Goal: Transaction & Acquisition: Purchase product/service

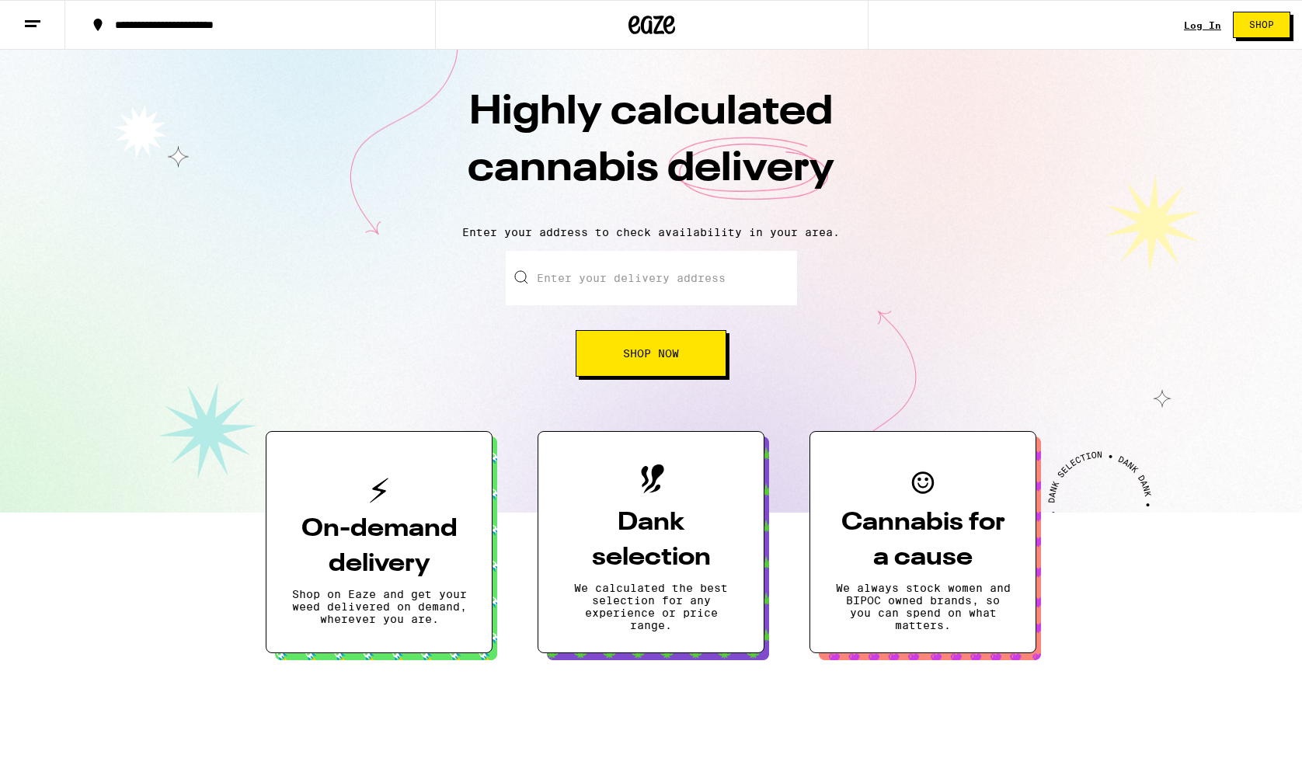
click at [1201, 25] on link "Log In" at bounding box center [1202, 25] width 37 height 10
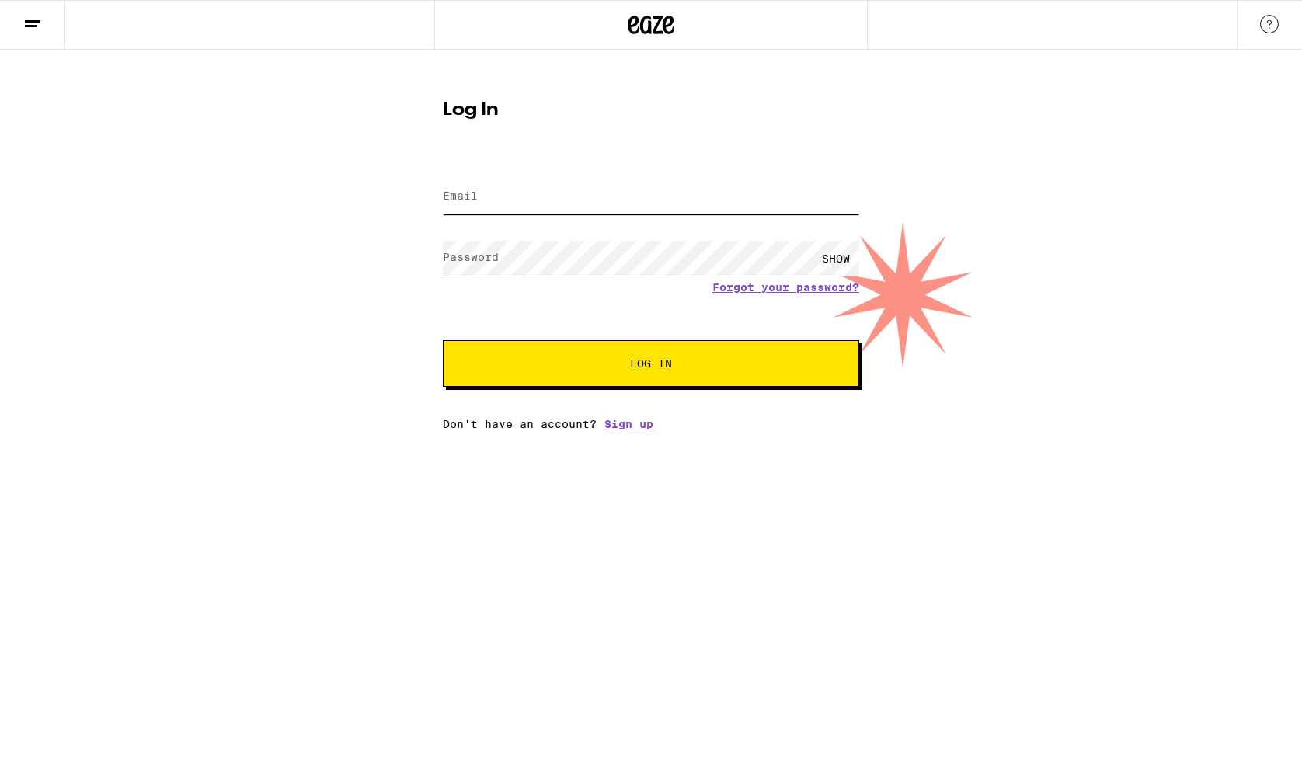
type input "[EMAIL_ADDRESS][DOMAIN_NAME]"
click at [651, 365] on button "Log In" at bounding box center [651, 363] width 416 height 47
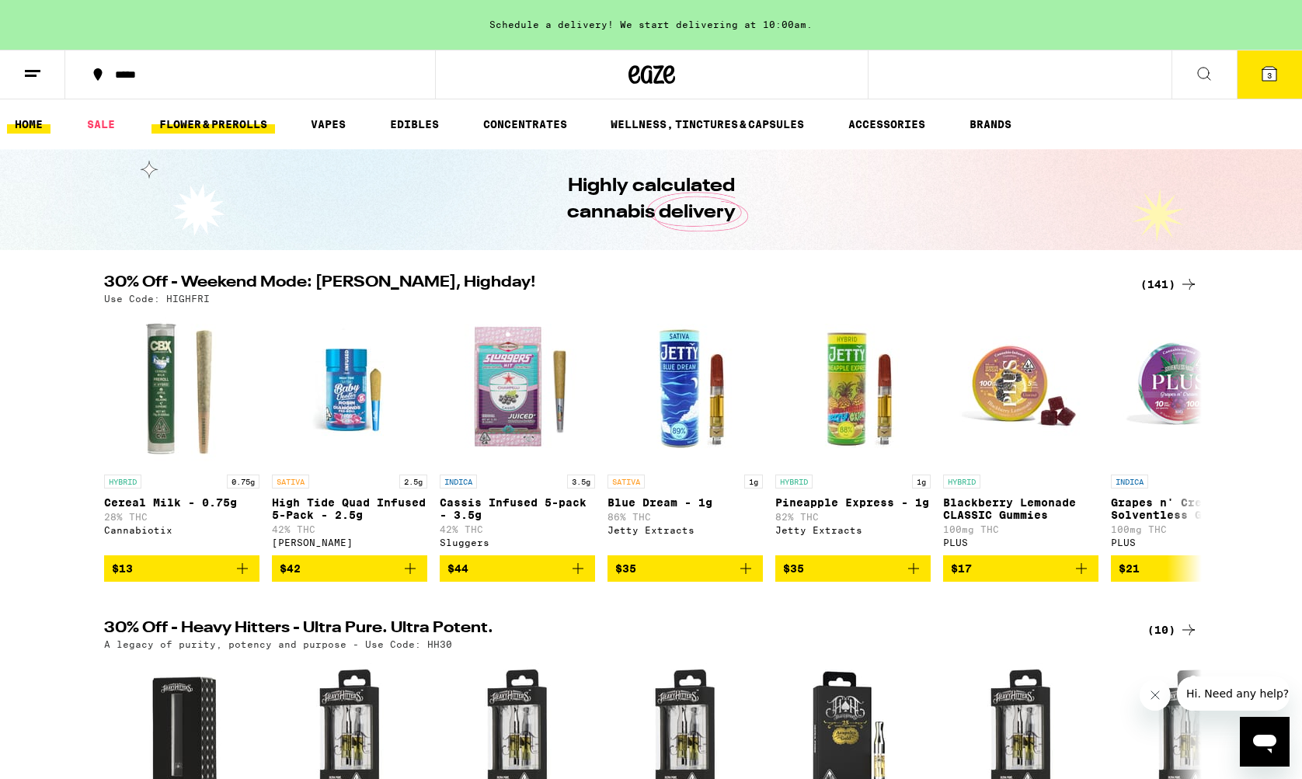
click at [204, 119] on link "FLOWER & PREROLLS" at bounding box center [214, 124] width 124 height 19
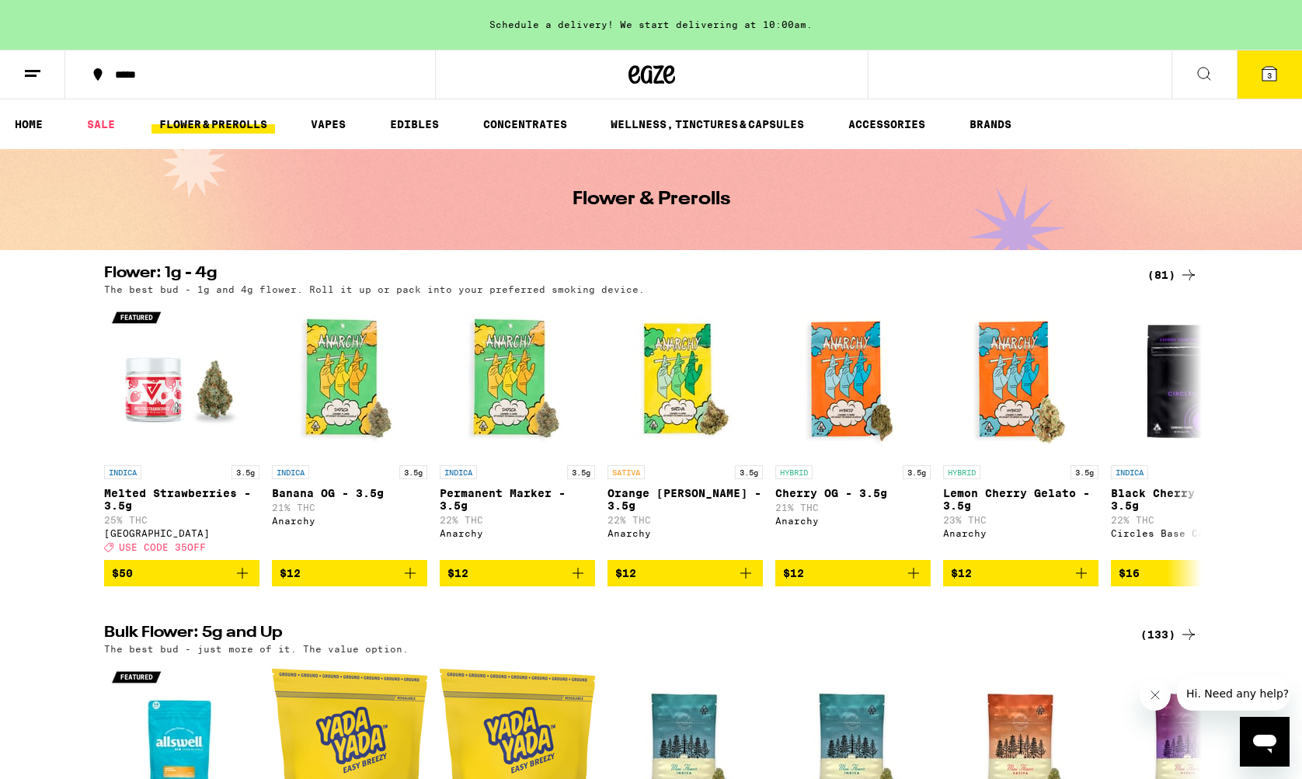
click at [1199, 80] on icon at bounding box center [1204, 73] width 19 height 19
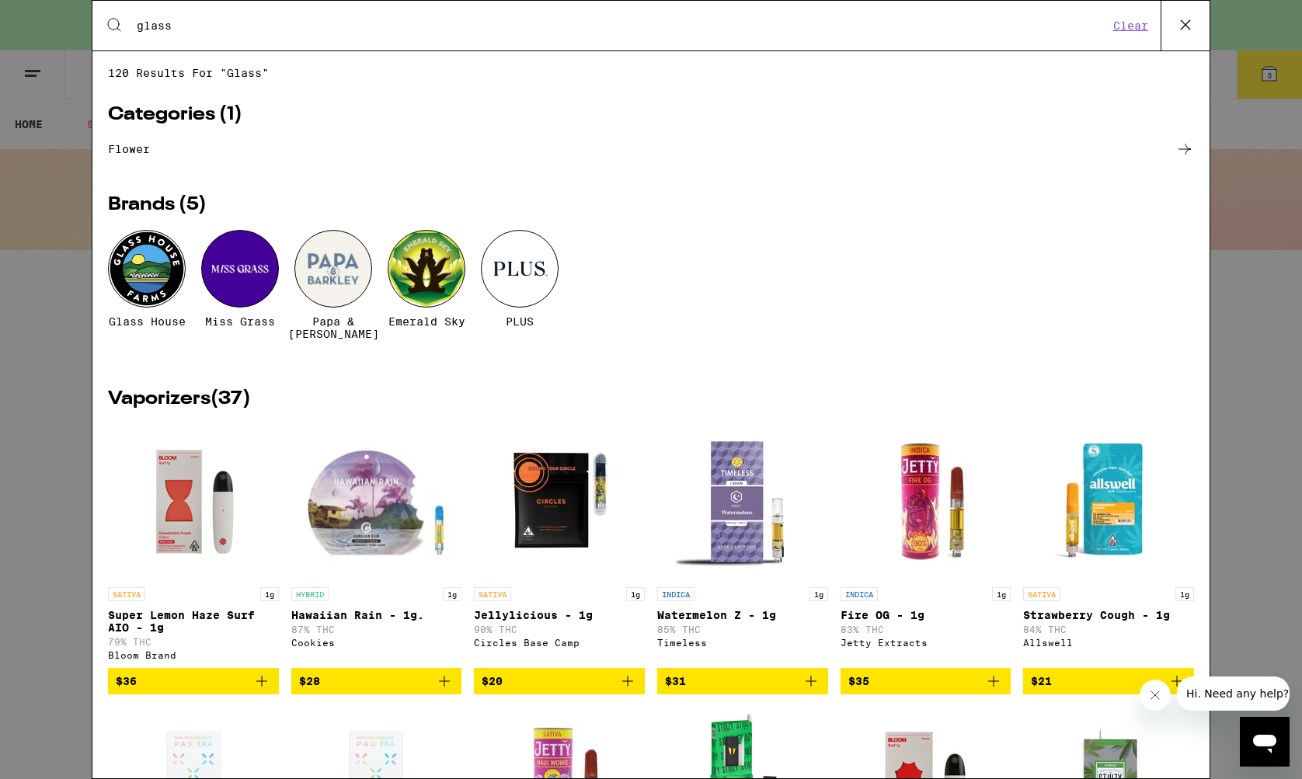
type input "glass"
click at [177, 267] on div at bounding box center [147, 269] width 78 height 78
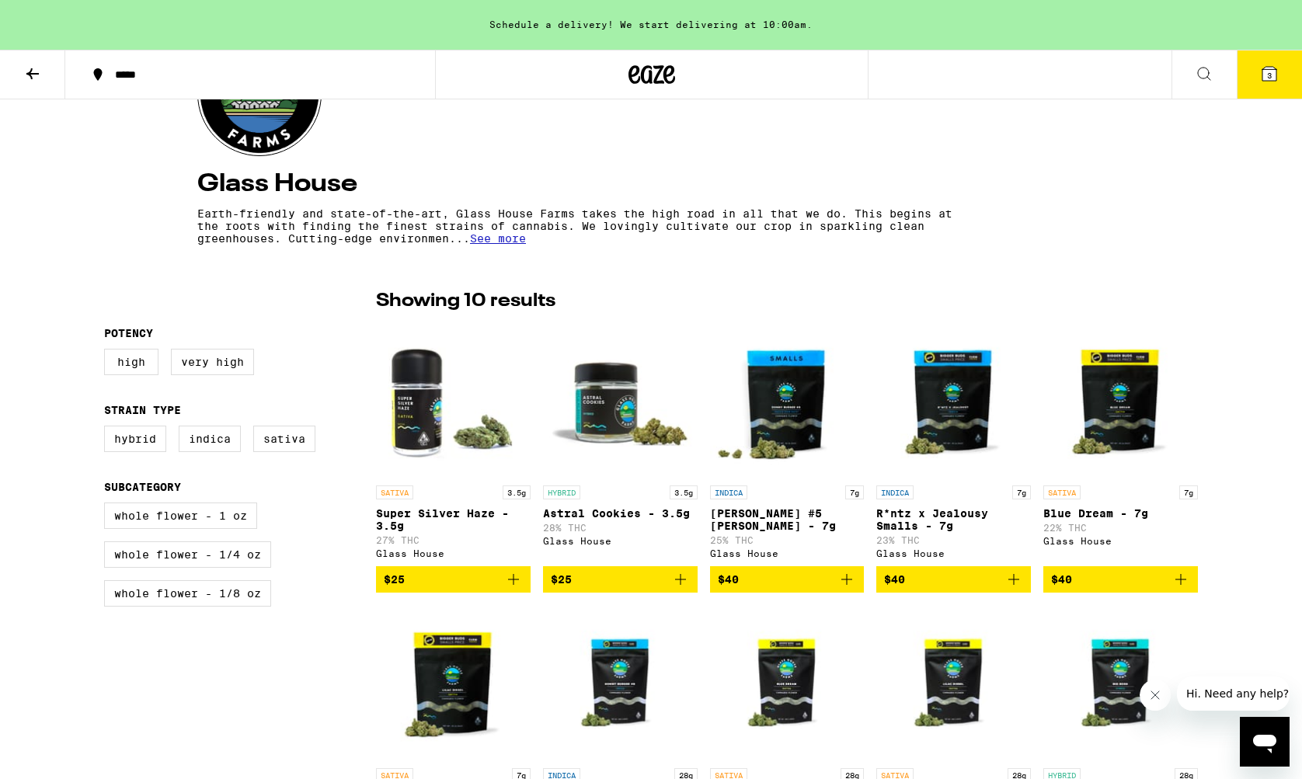
scroll to position [197, 0]
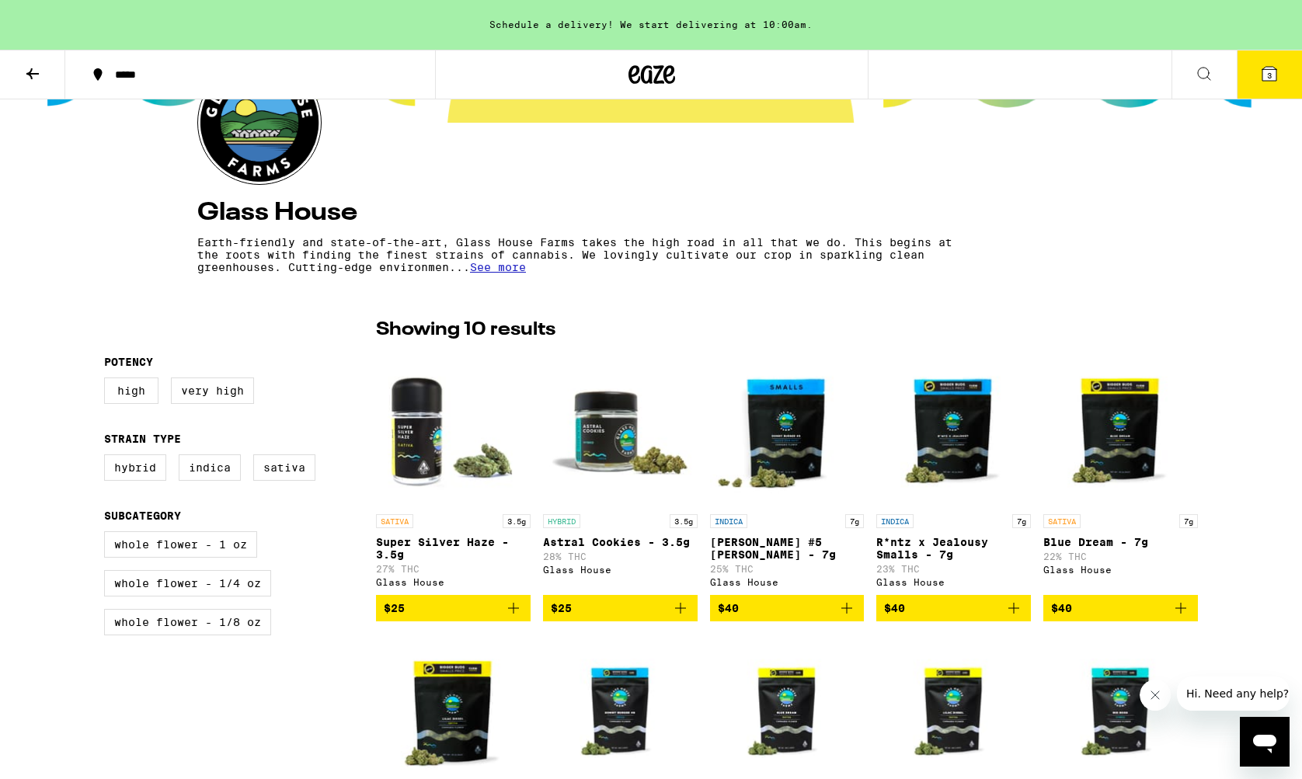
click at [39, 72] on icon at bounding box center [32, 73] width 12 height 11
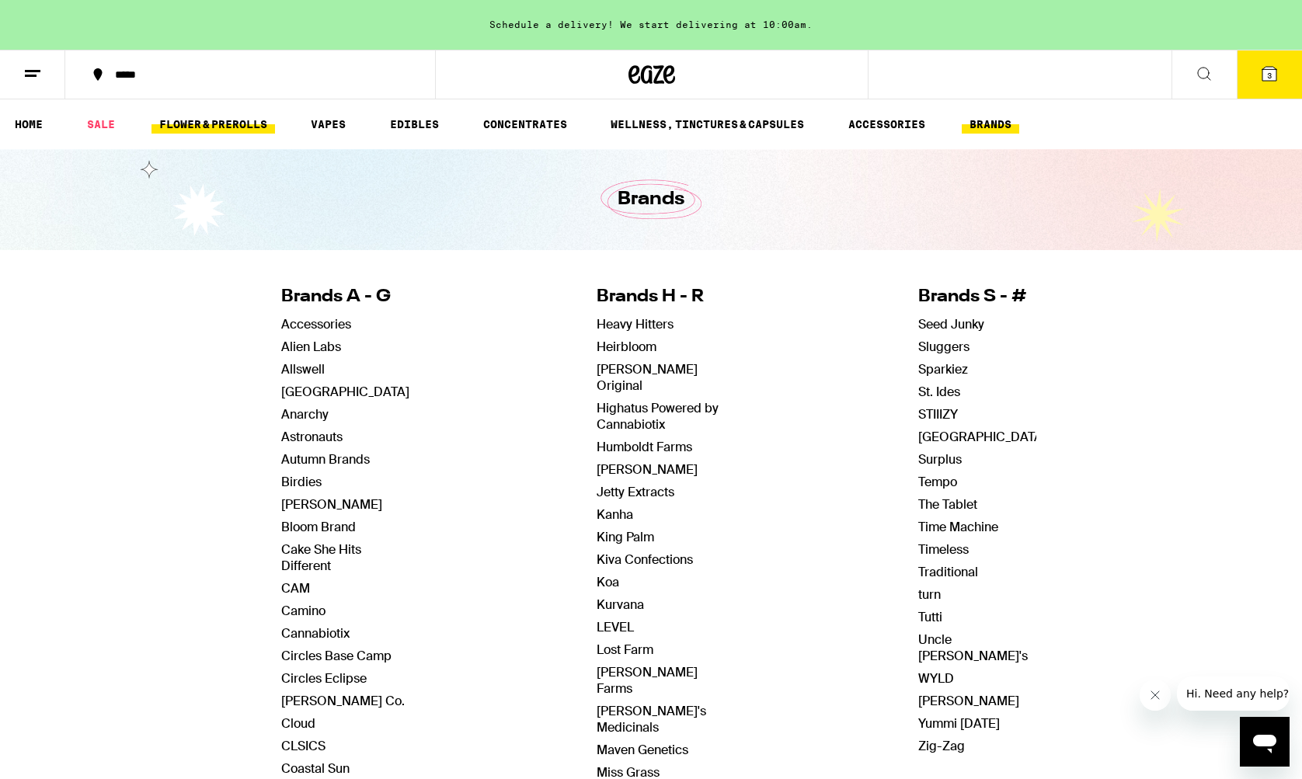
click at [260, 116] on link "FLOWER & PREROLLS" at bounding box center [214, 124] width 124 height 19
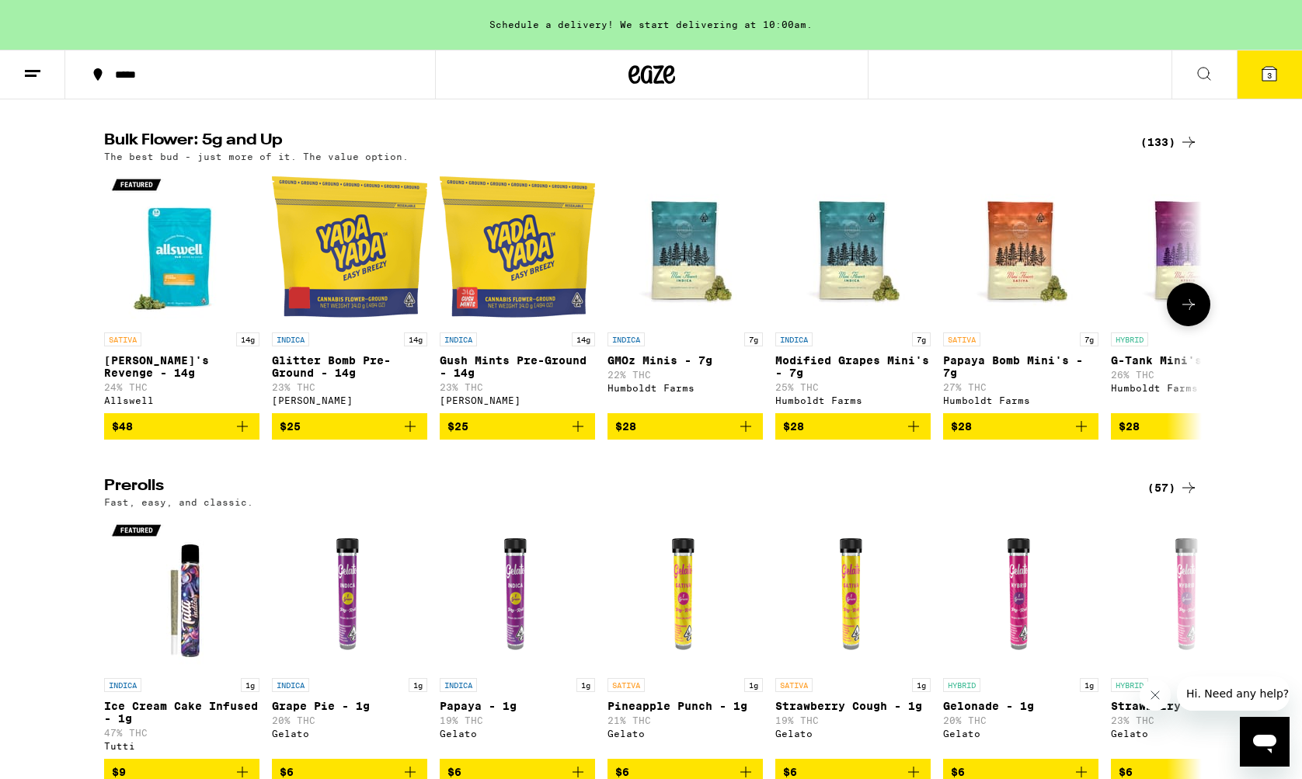
scroll to position [495, 0]
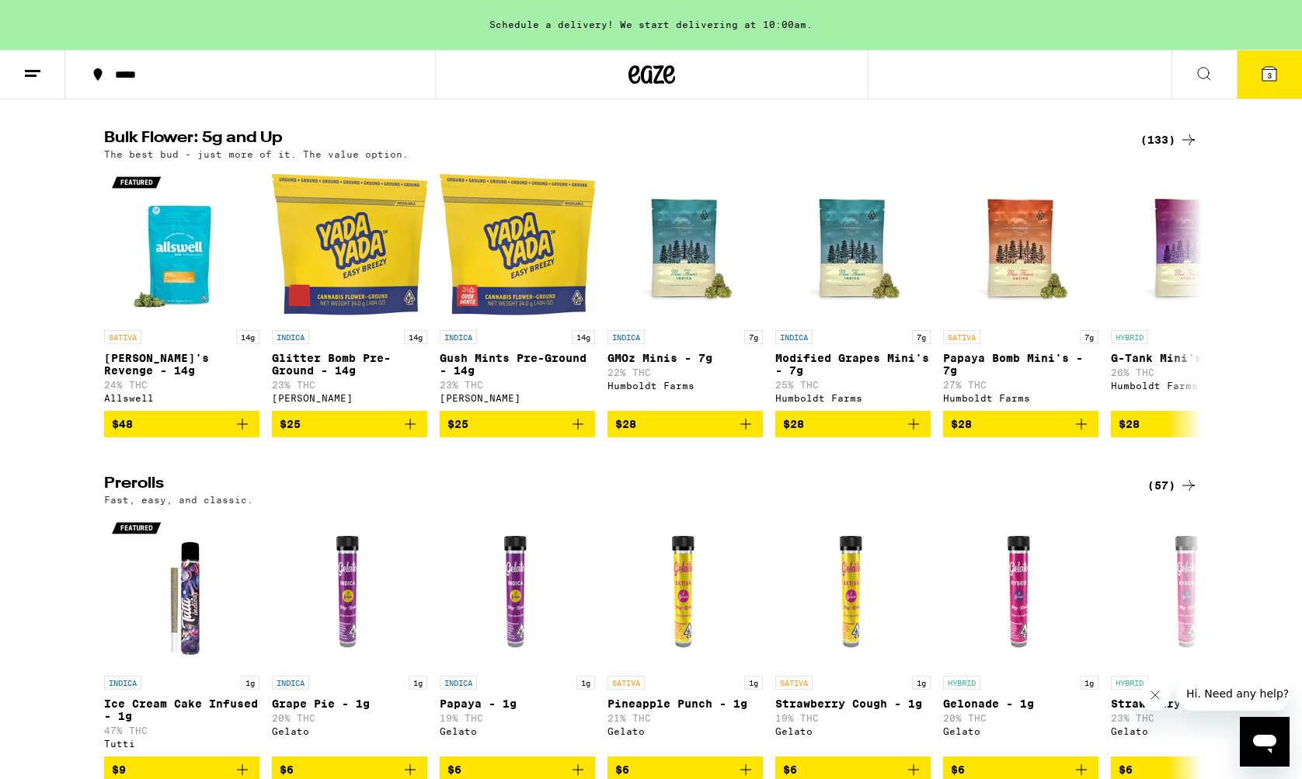
click at [1164, 149] on div "(133)" at bounding box center [1169, 140] width 57 height 19
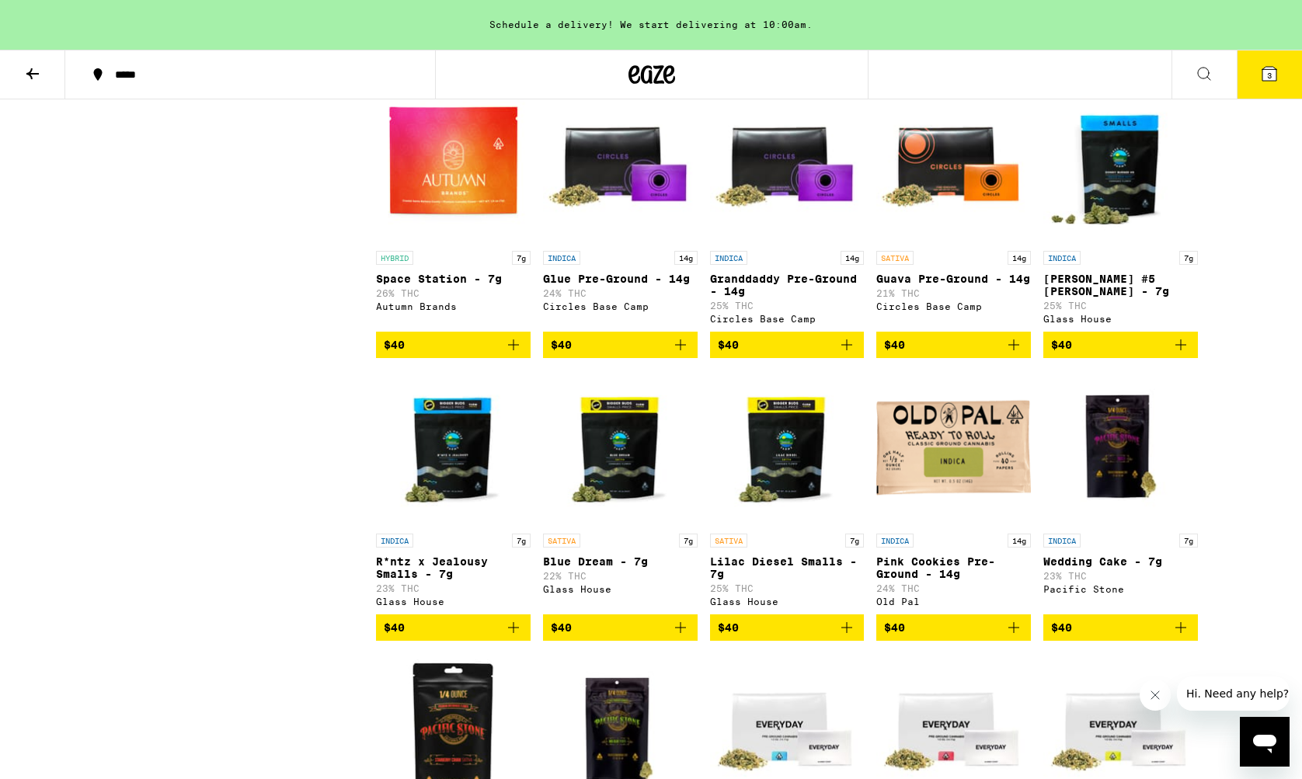
scroll to position [1604, 0]
click at [453, 285] on p "Space Station - 7g" at bounding box center [453, 279] width 155 height 12
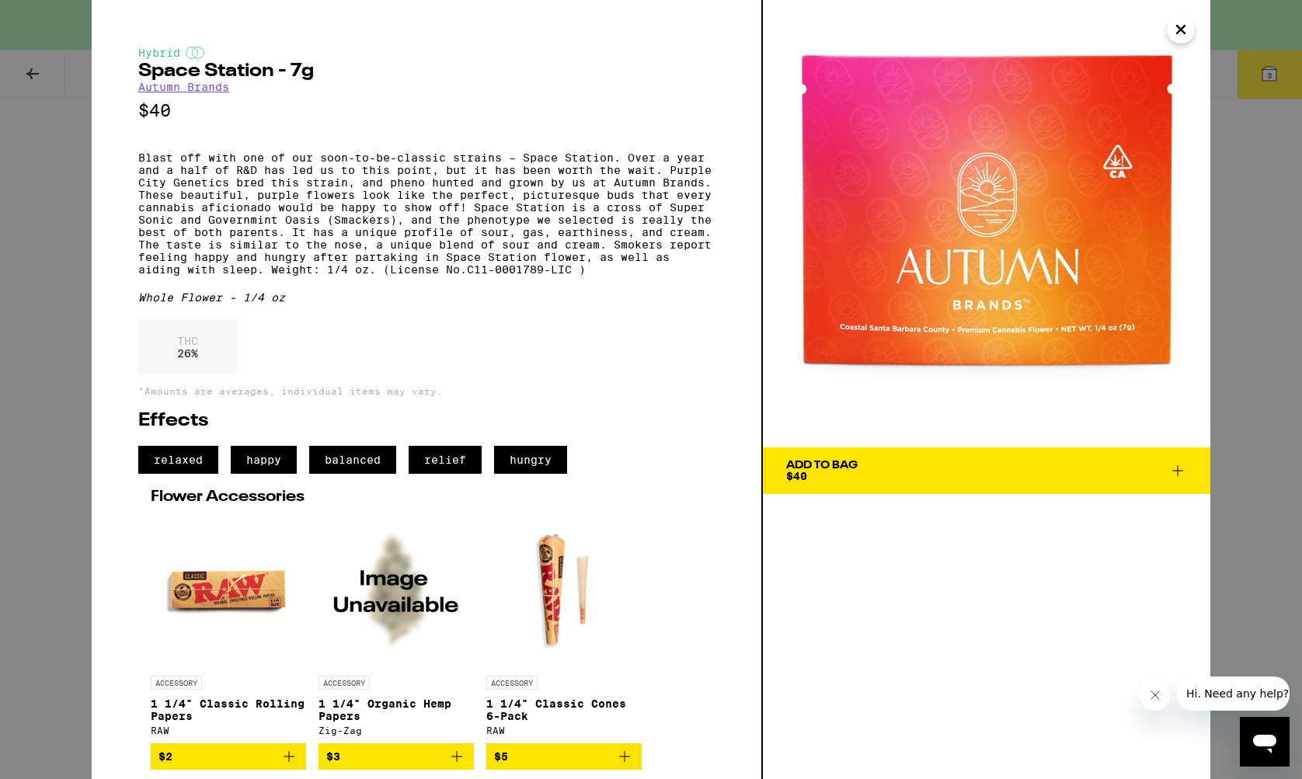
click at [1179, 30] on icon "Close" at bounding box center [1181, 29] width 19 height 23
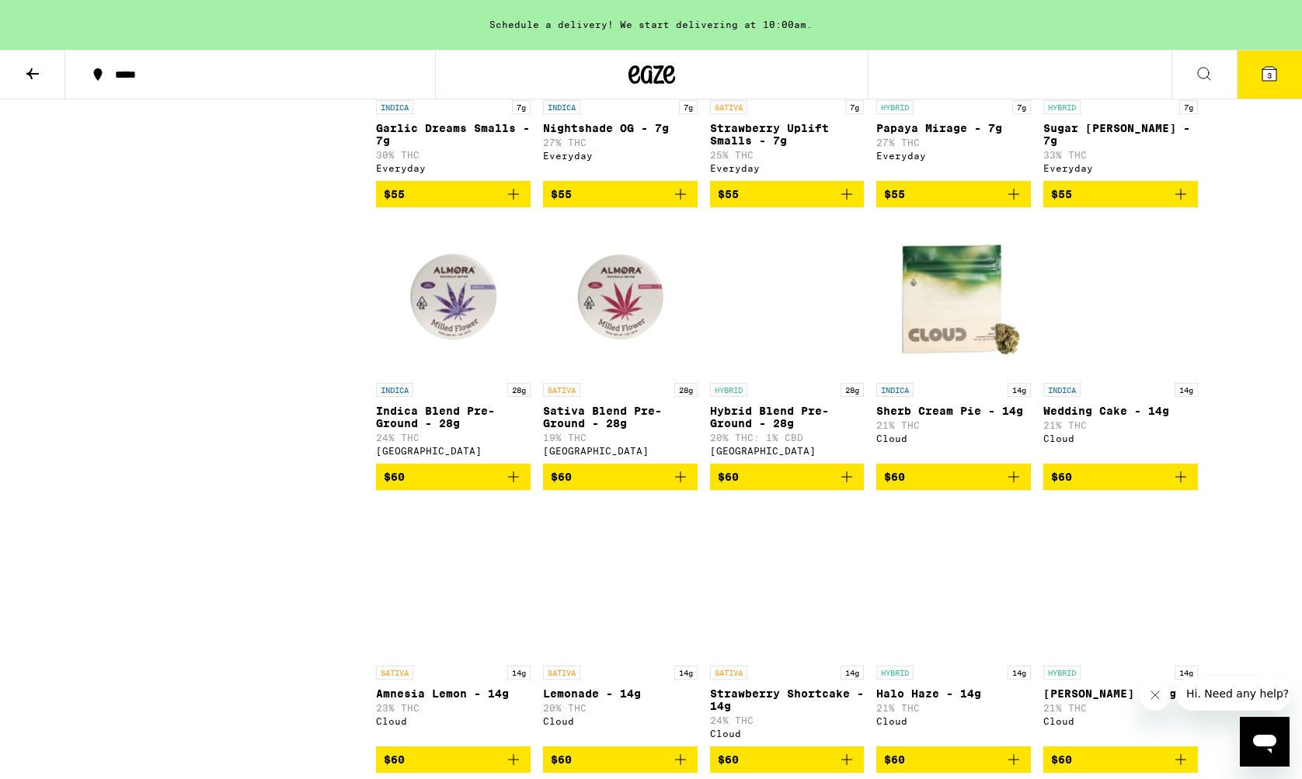
scroll to position [3736, 0]
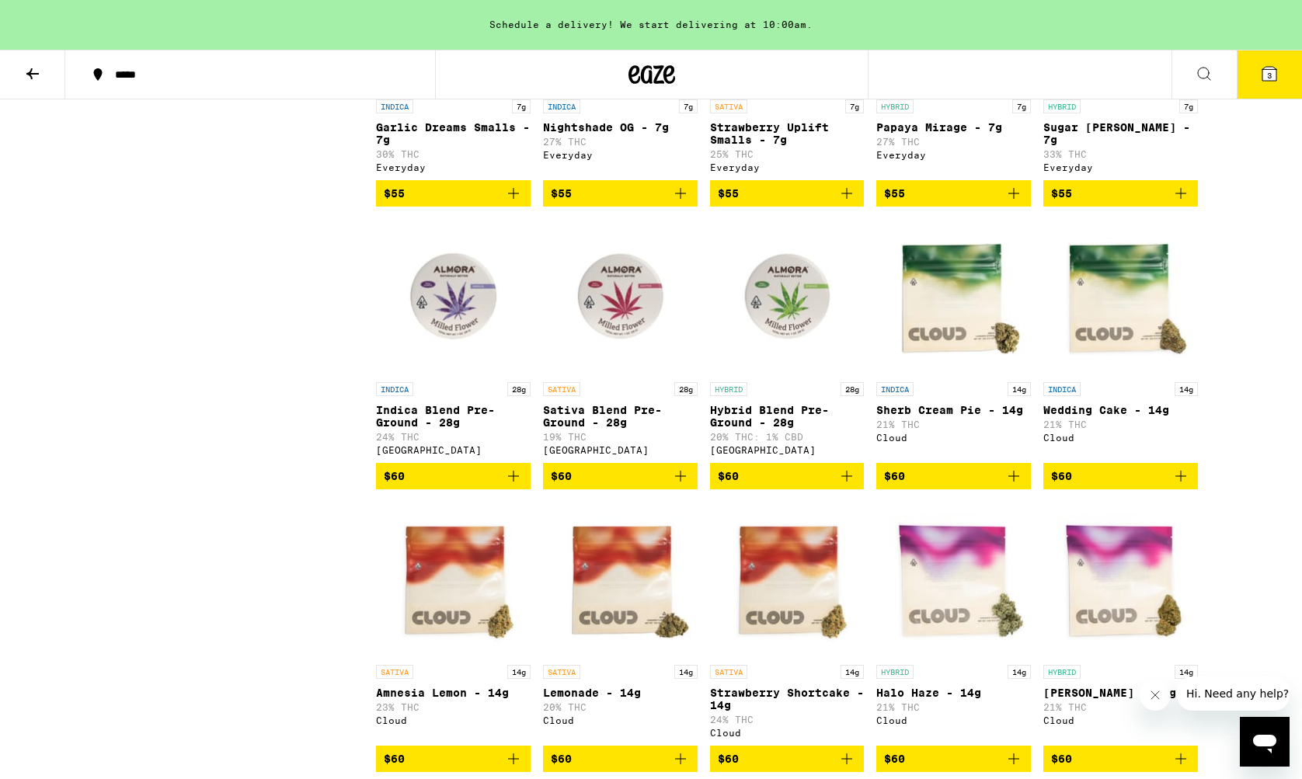
click at [594, 429] on p "Sativa Blend Pre-Ground - 28g" at bounding box center [620, 416] width 155 height 25
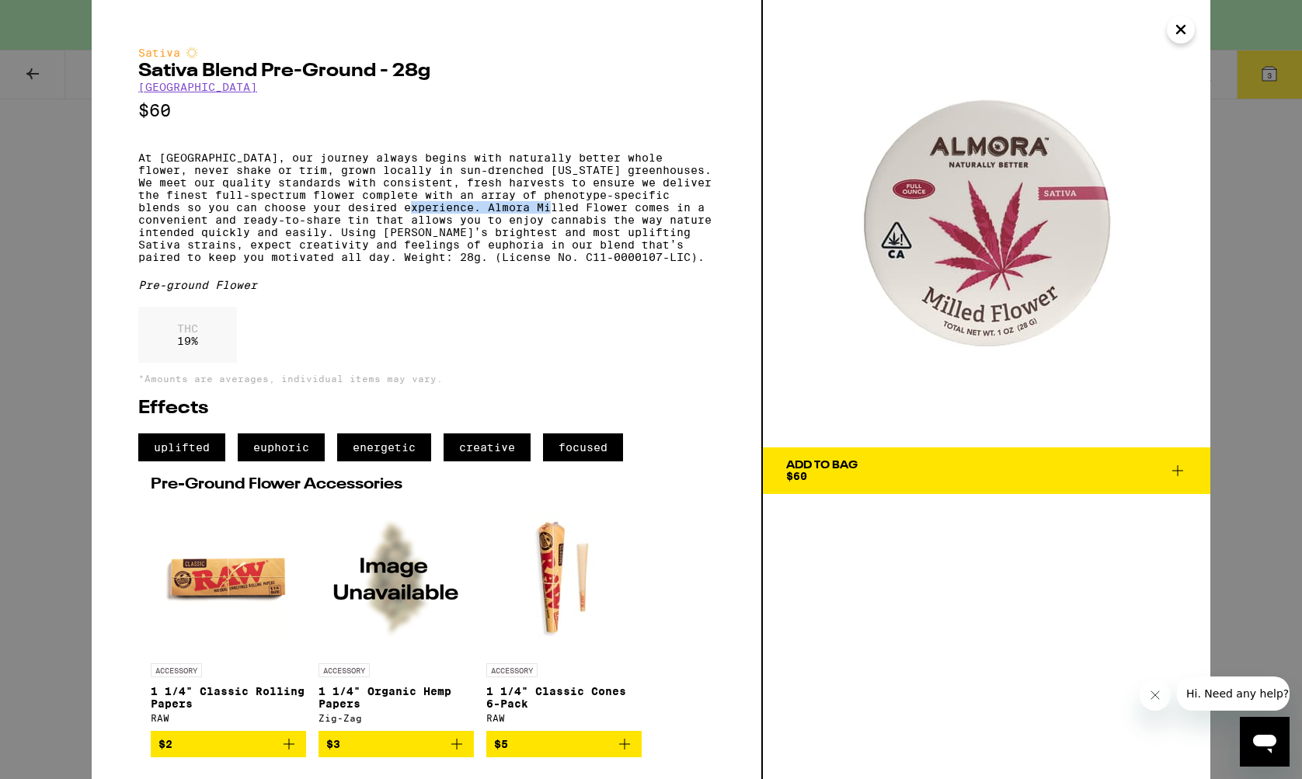
drag, startPoint x: 392, startPoint y: 221, endPoint x: 532, endPoint y: 226, distance: 139.9
click at [532, 226] on p "At [GEOGRAPHIC_DATA], our journey always begins with naturally better whole flo…" at bounding box center [426, 208] width 577 height 112
click at [1179, 26] on icon "Close" at bounding box center [1181, 29] width 19 height 23
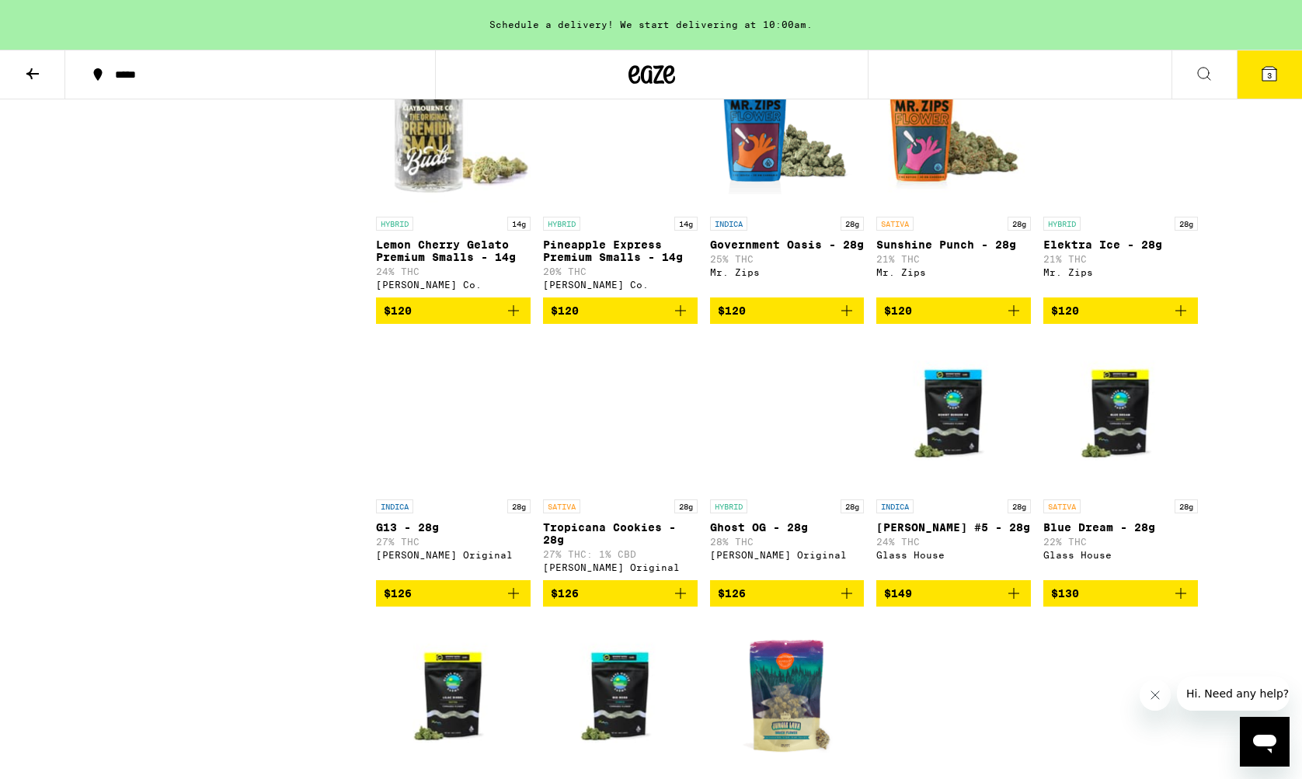
scroll to position [6118, 0]
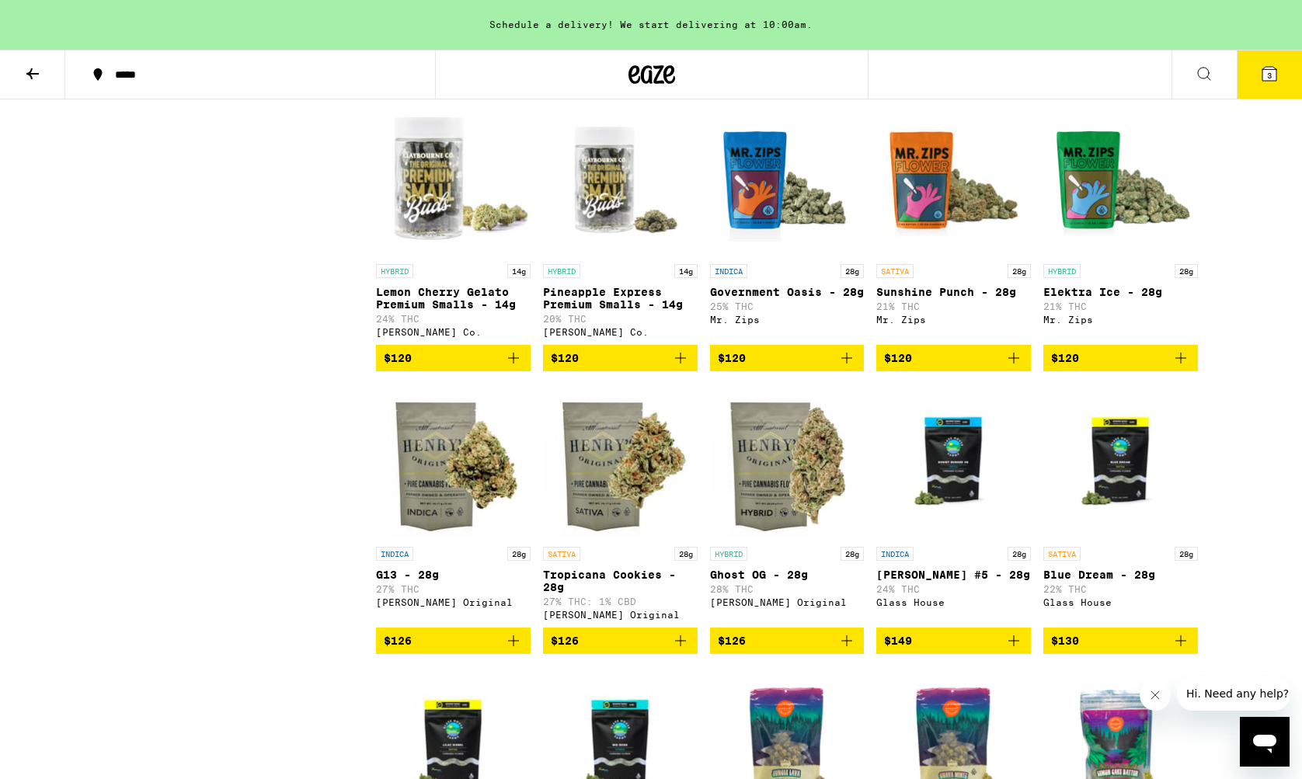
click at [43, 78] on button at bounding box center [32, 75] width 65 height 49
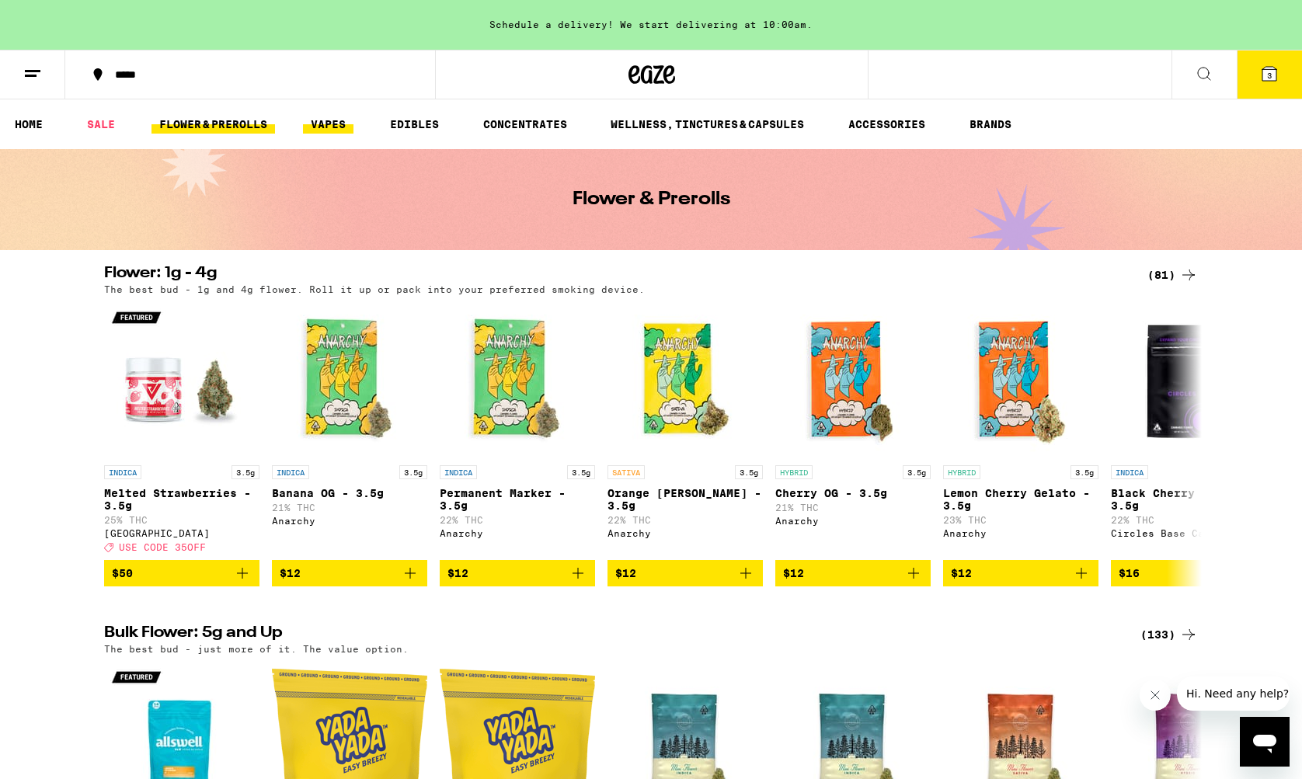
click at [326, 123] on link "VAPES" at bounding box center [328, 124] width 51 height 19
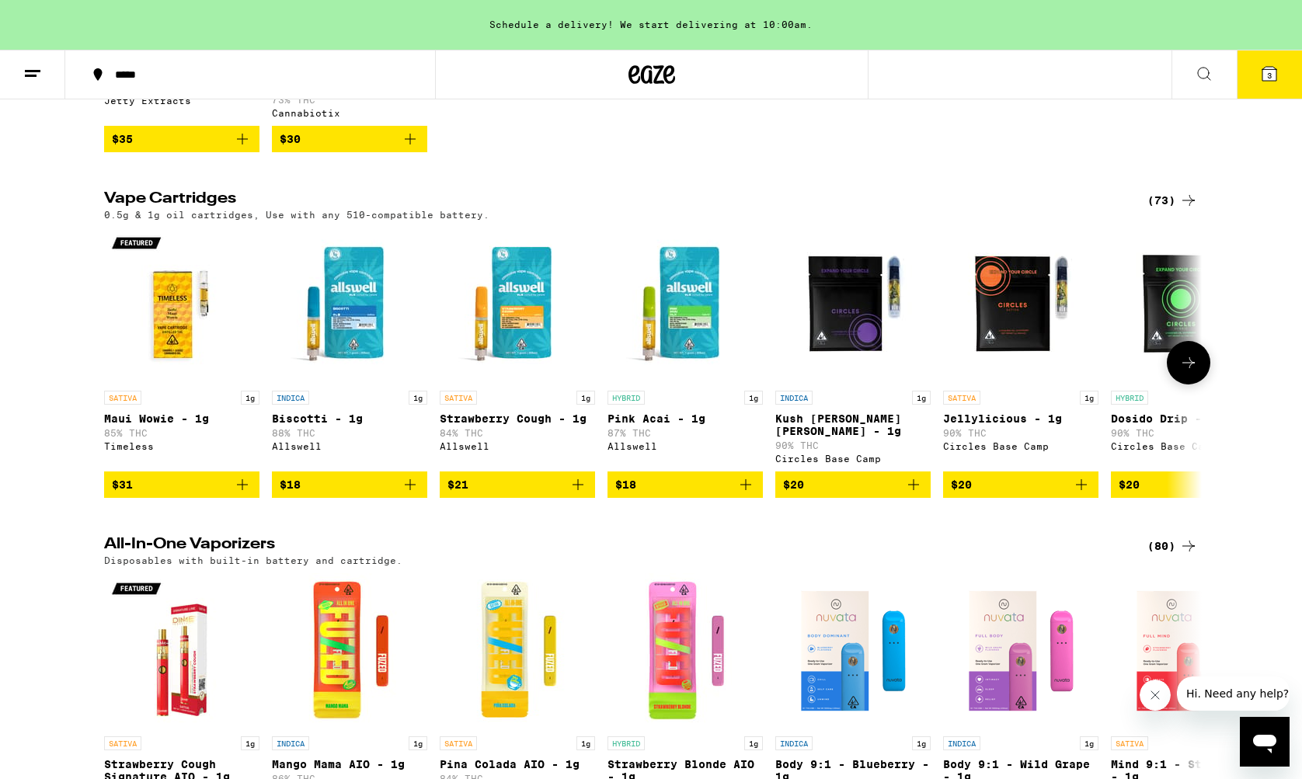
scroll to position [405, 0]
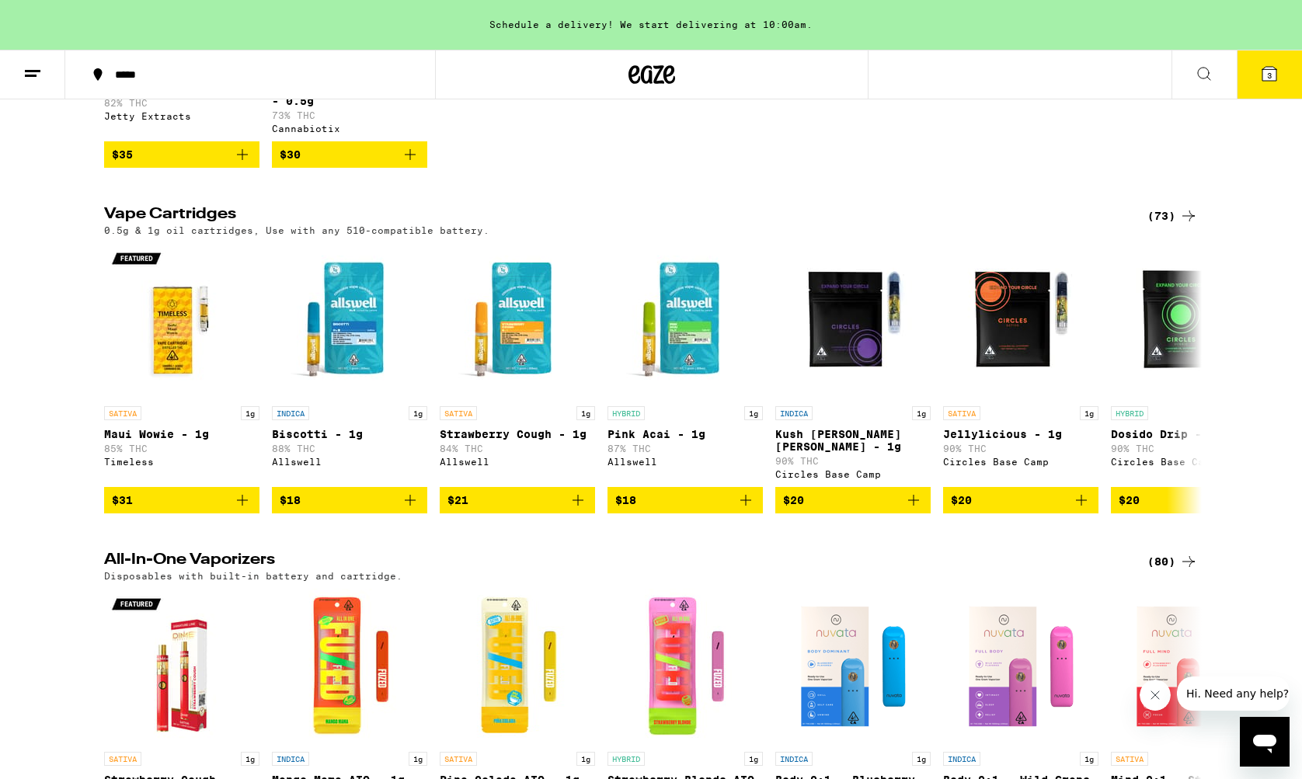
click at [1172, 221] on div "(73)" at bounding box center [1173, 216] width 51 height 19
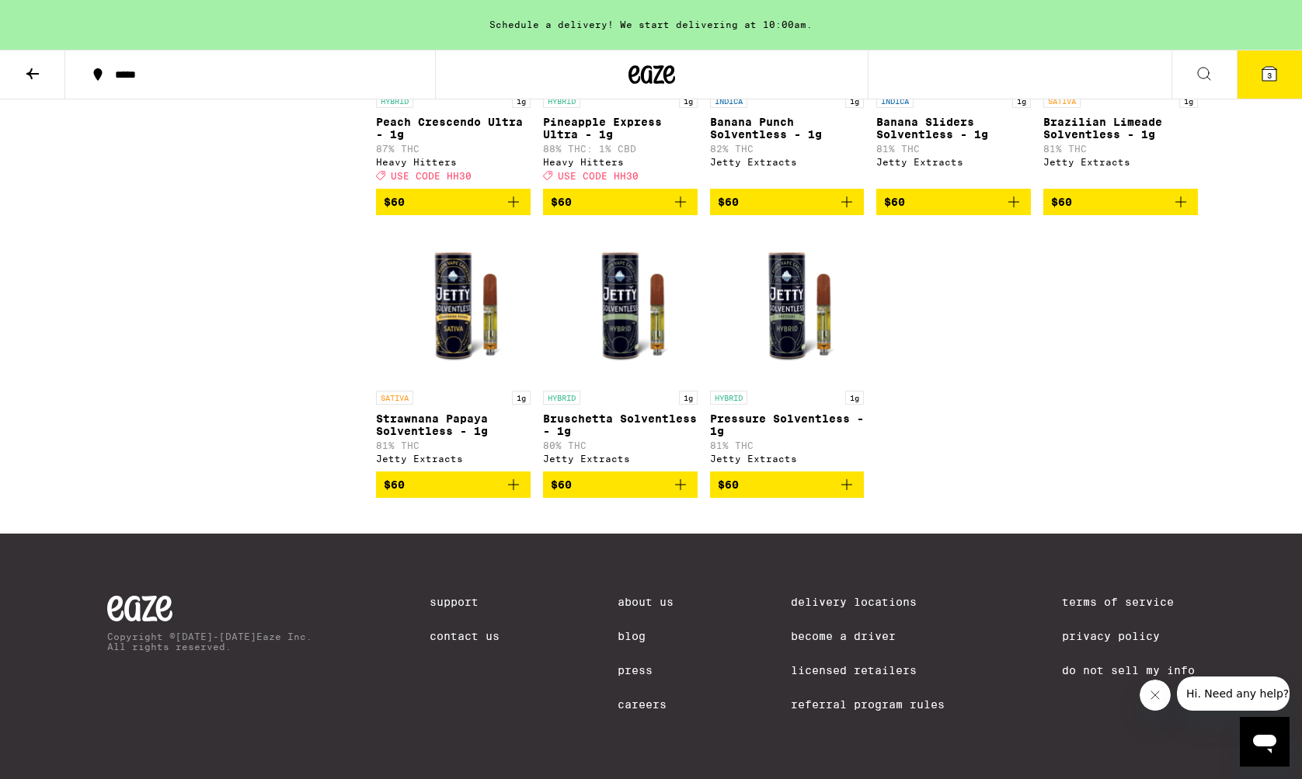
scroll to position [4122, 0]
click at [32, 74] on icon at bounding box center [32, 73] width 12 height 11
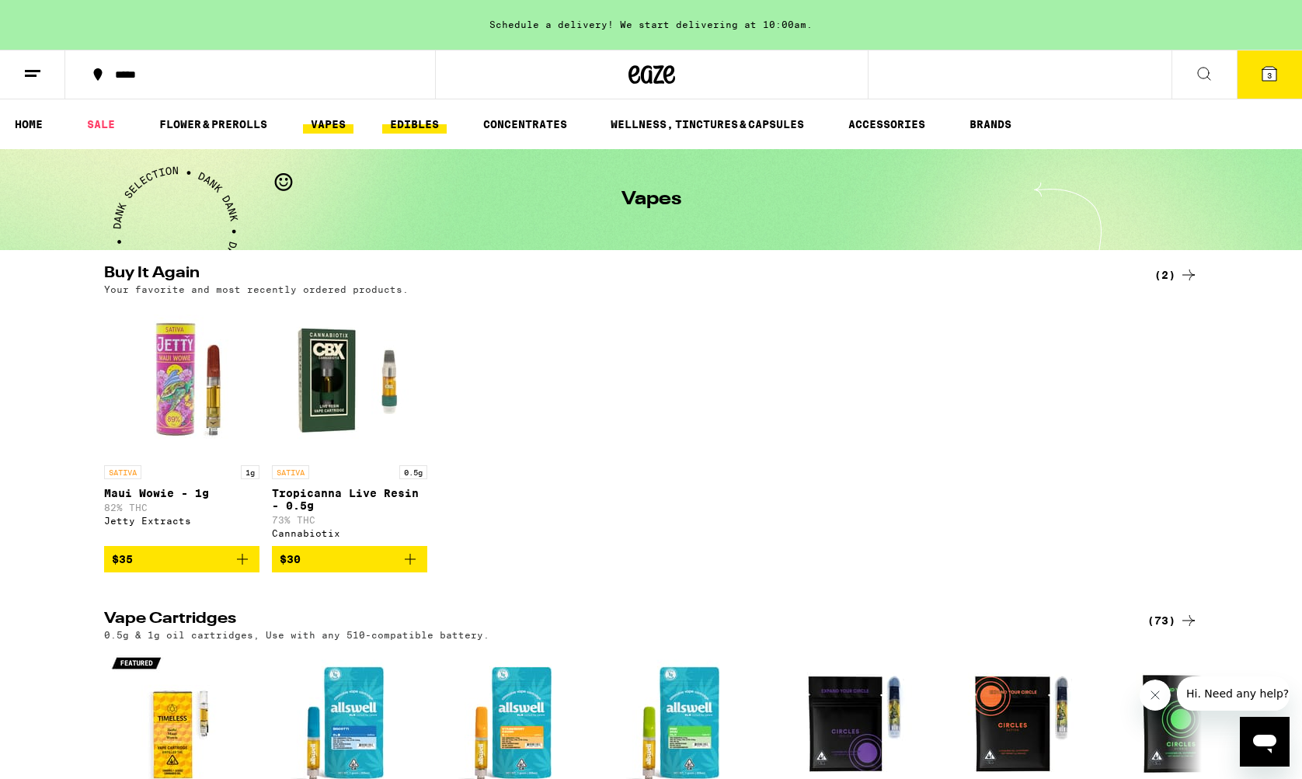
click at [411, 124] on link "EDIBLES" at bounding box center [414, 124] width 64 height 19
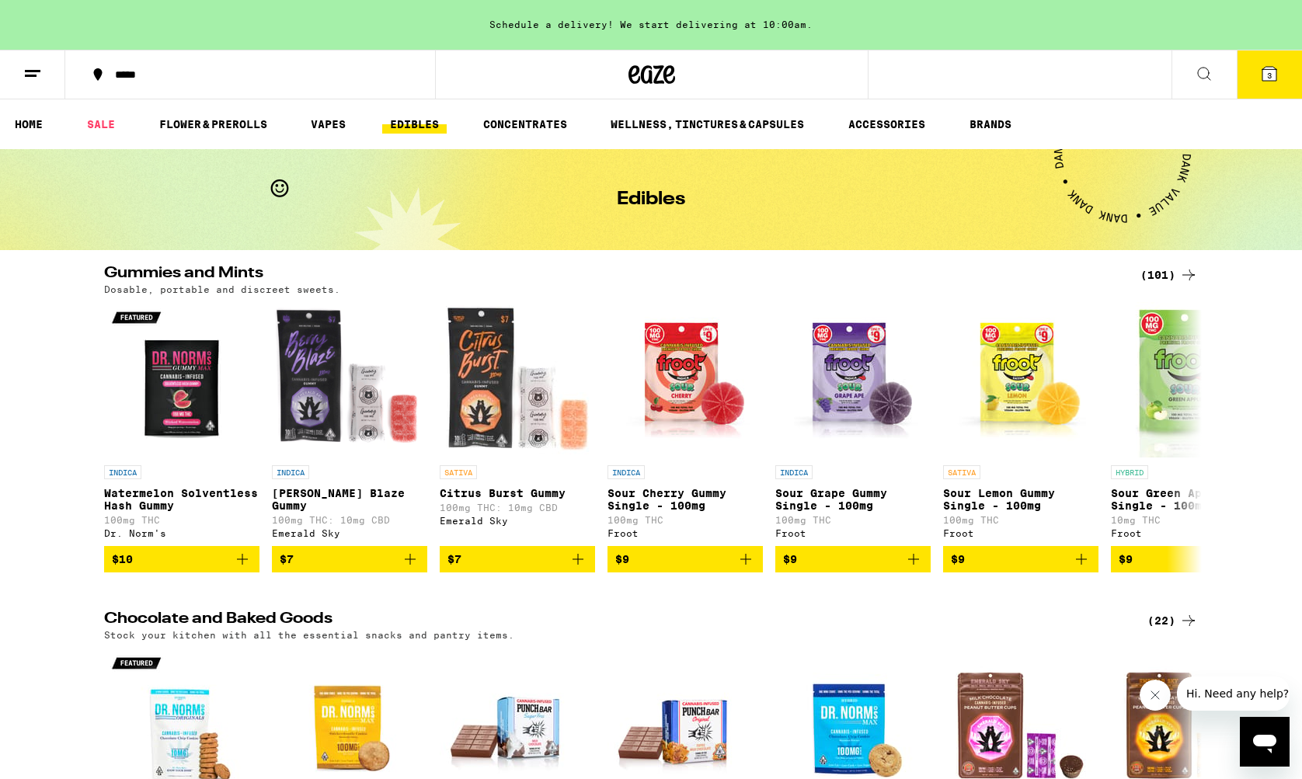
click at [1151, 268] on div "(101)" at bounding box center [1169, 275] width 57 height 19
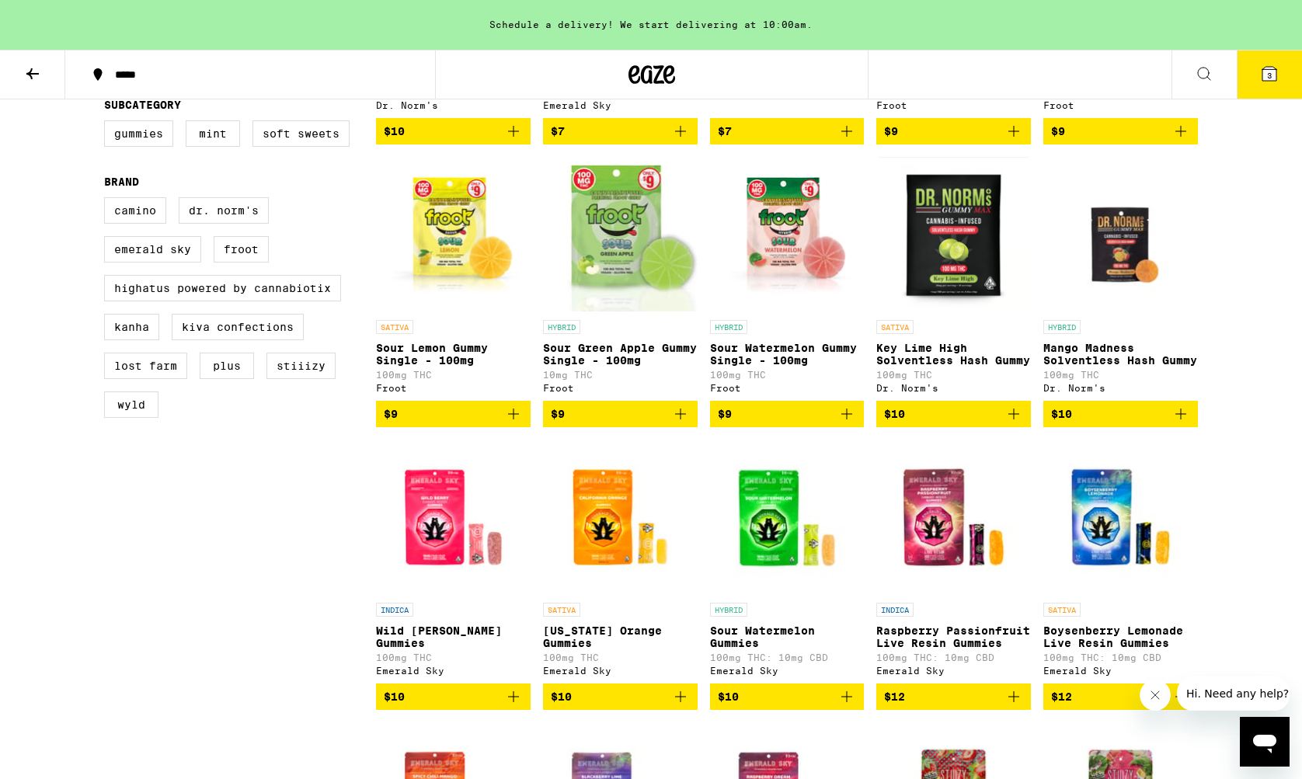
scroll to position [404, 0]
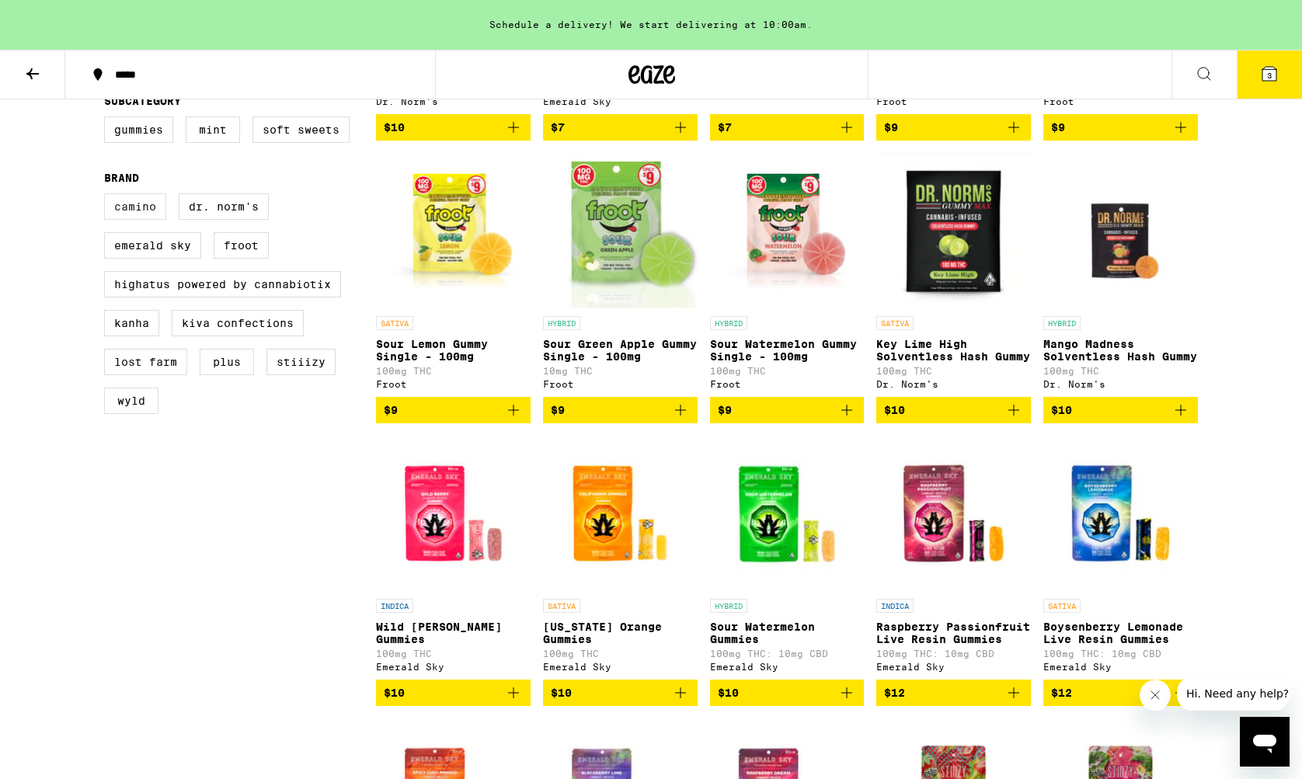
click at [131, 220] on label "Camino" at bounding box center [135, 206] width 62 height 26
click at [108, 197] on input "Camino" at bounding box center [107, 196] width 1 height 1
checkbox input "true"
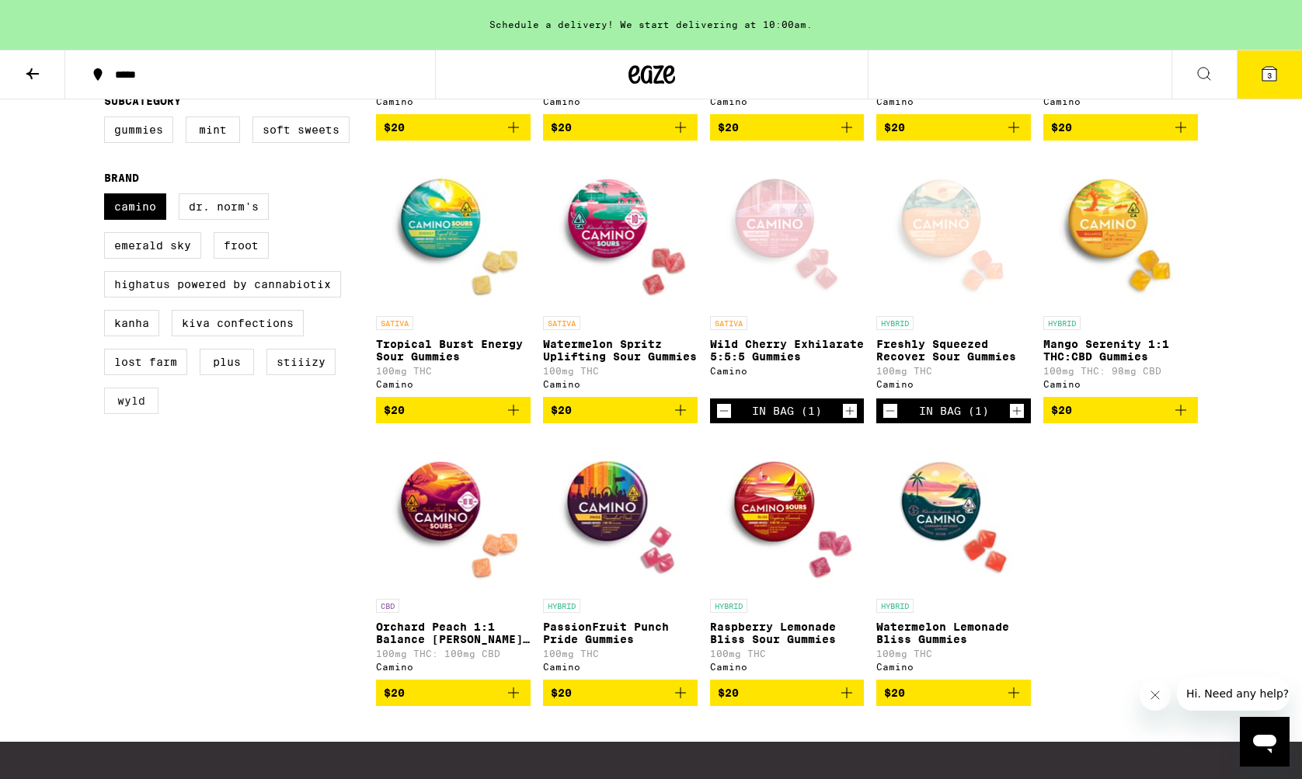
click at [151, 414] on label "WYLD" at bounding box center [131, 401] width 54 height 26
click at [108, 197] on input "WYLD" at bounding box center [107, 196] width 1 height 1
checkbox input "true"
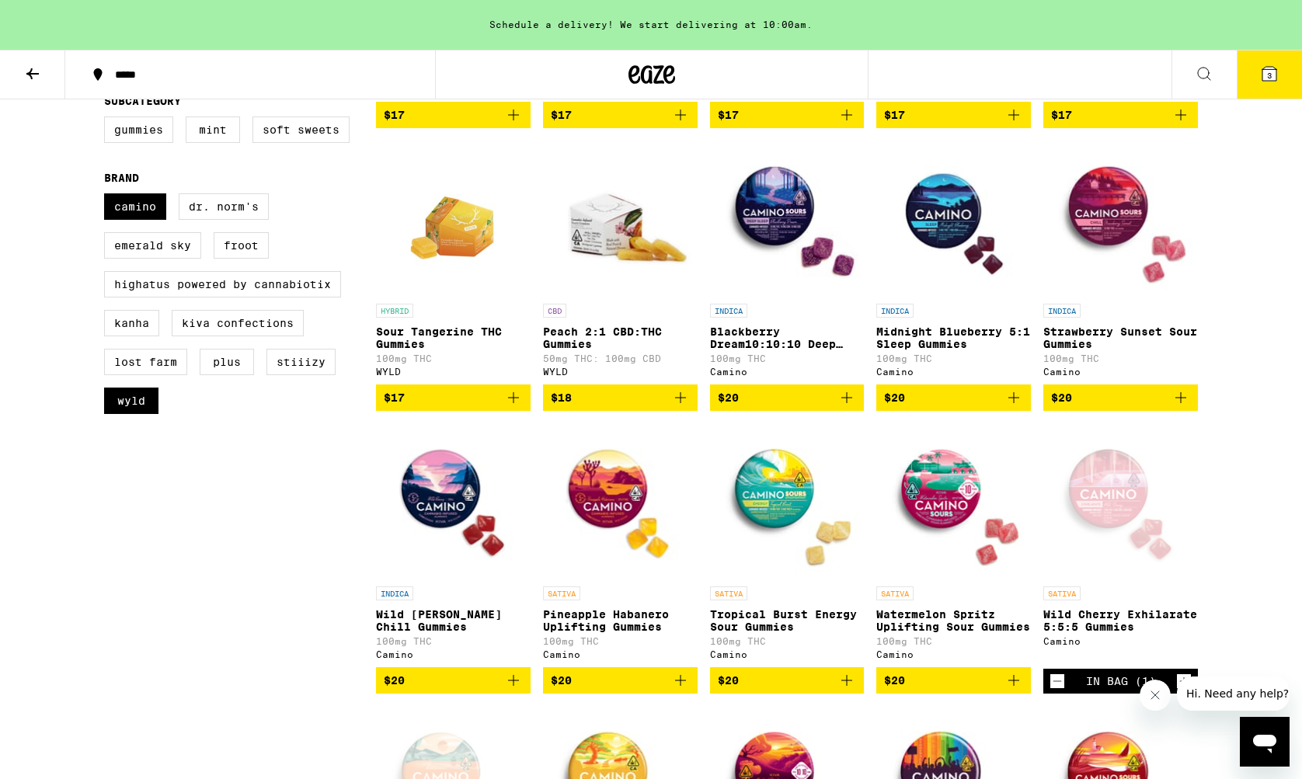
click at [159, 368] on div "Camino Dr. Norm's Emerald Sky Froot Highatus Powered by Cannabiotix Kanha Kiva …" at bounding box center [240, 309] width 272 height 233
click at [152, 375] on label "Lost Farm" at bounding box center [145, 362] width 83 height 26
click at [108, 197] on input "Lost Farm" at bounding box center [107, 196] width 1 height 1
checkbox input "true"
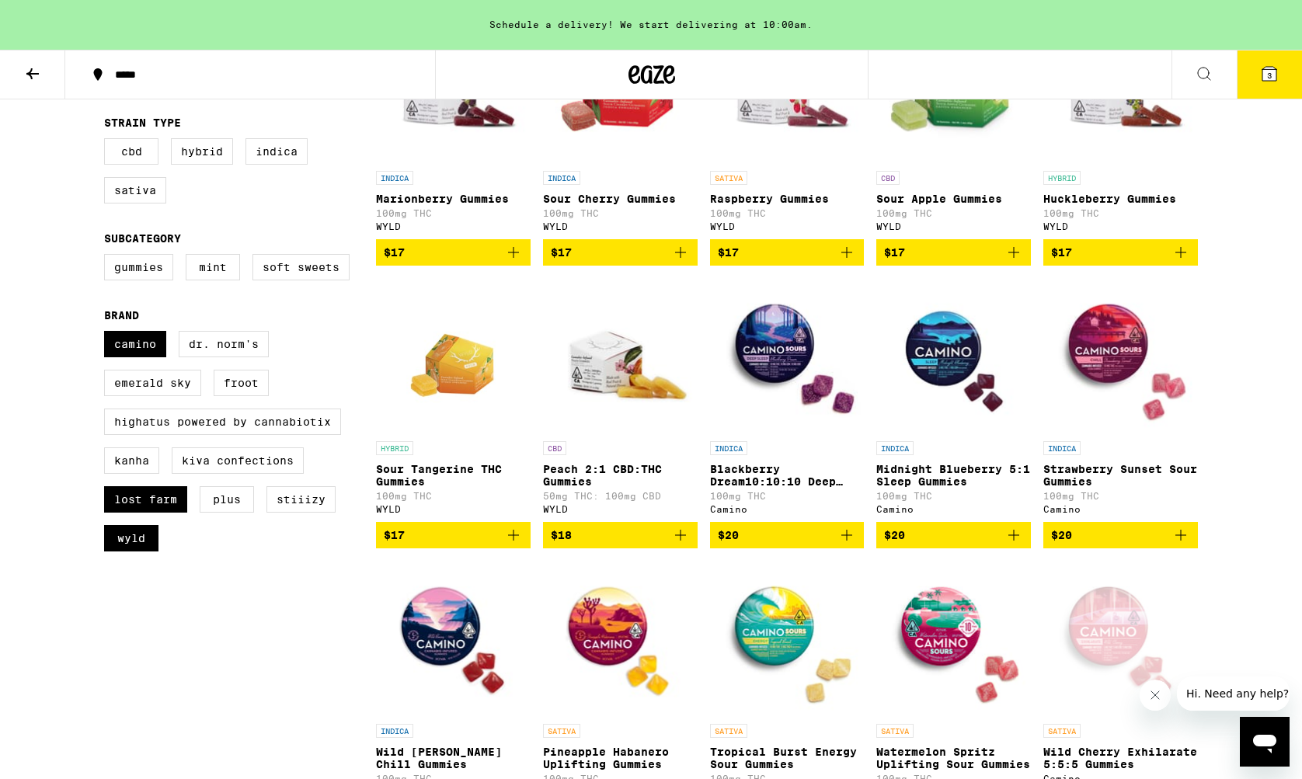
scroll to position [270, 0]
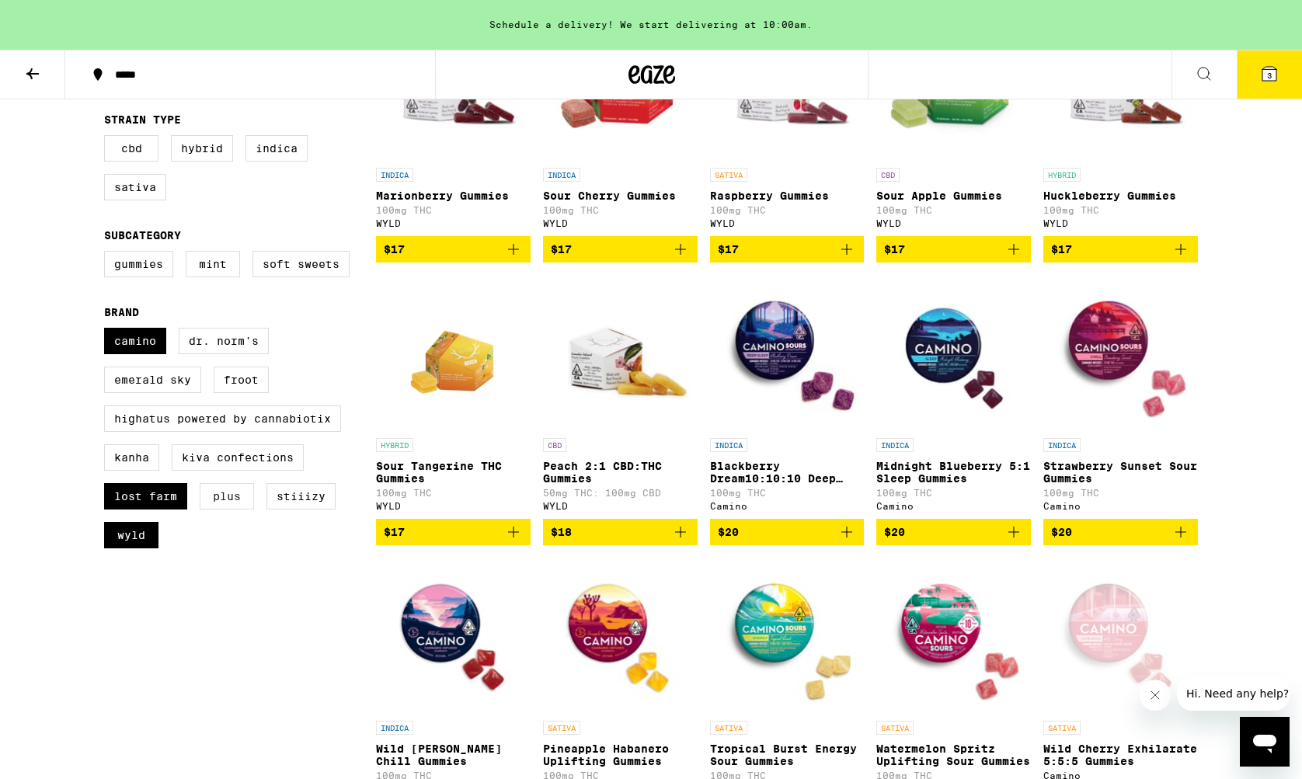
click at [228, 510] on label "PLUS" at bounding box center [227, 496] width 54 height 26
click at [108, 331] on input "PLUS" at bounding box center [107, 330] width 1 height 1
checkbox input "true"
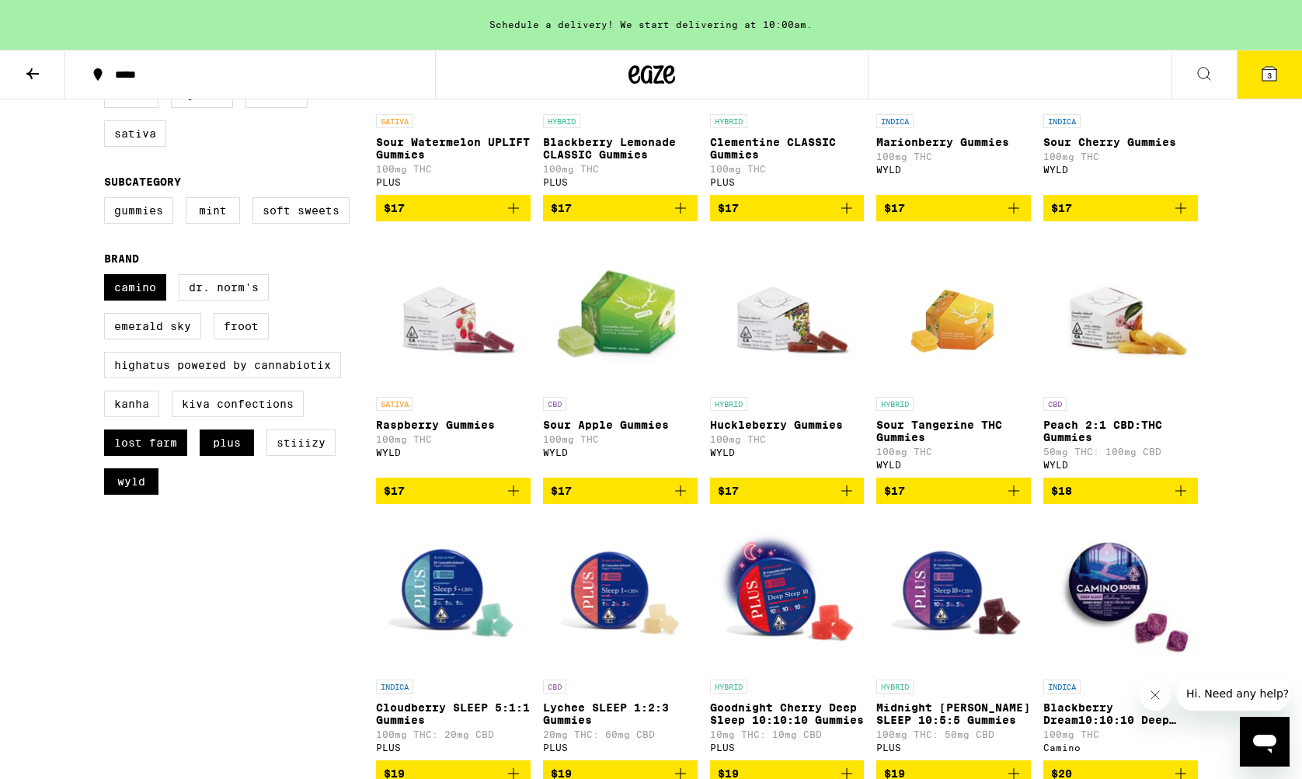
scroll to position [382, 0]
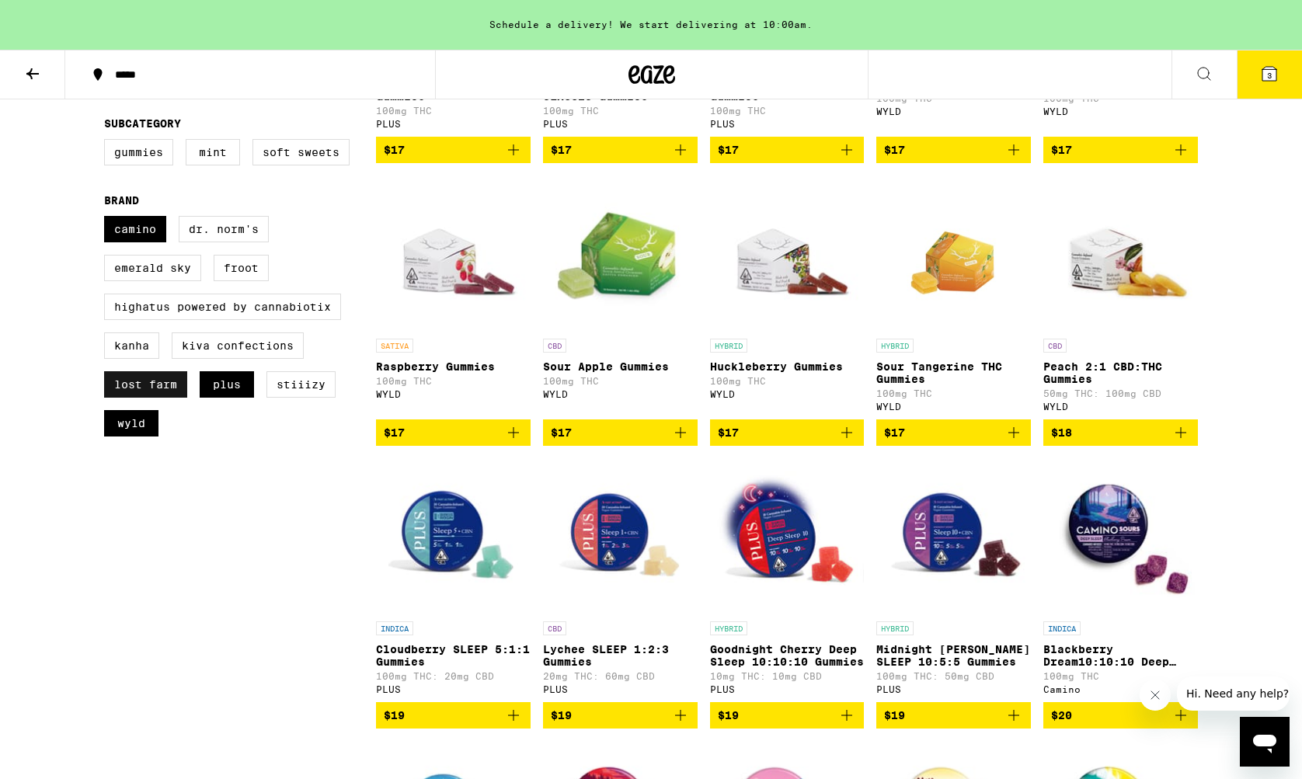
click at [172, 398] on label "Lost Farm" at bounding box center [145, 384] width 83 height 26
click at [108, 219] on input "Lost Farm" at bounding box center [107, 218] width 1 height 1
checkbox input "false"
click at [155, 437] on label "WYLD" at bounding box center [131, 423] width 54 height 26
click at [108, 219] on input "WYLD" at bounding box center [107, 218] width 1 height 1
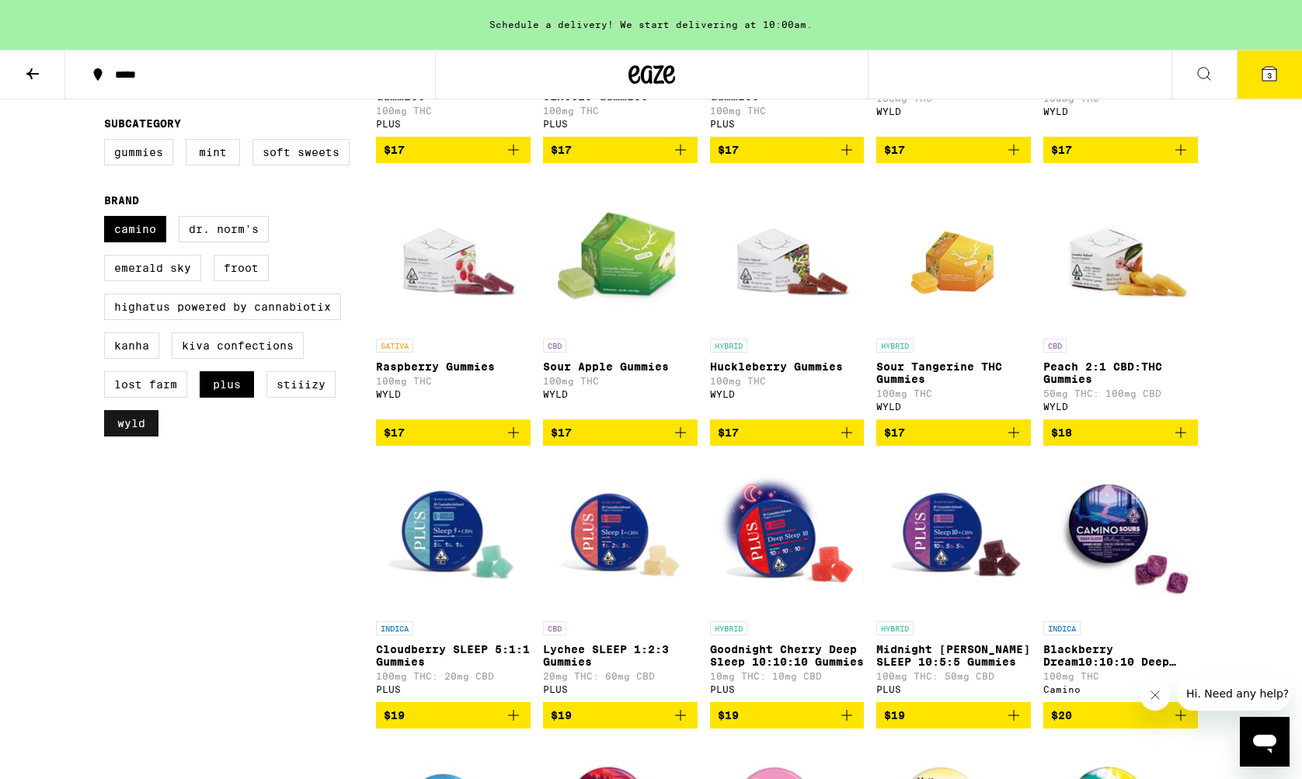
checkbox input "false"
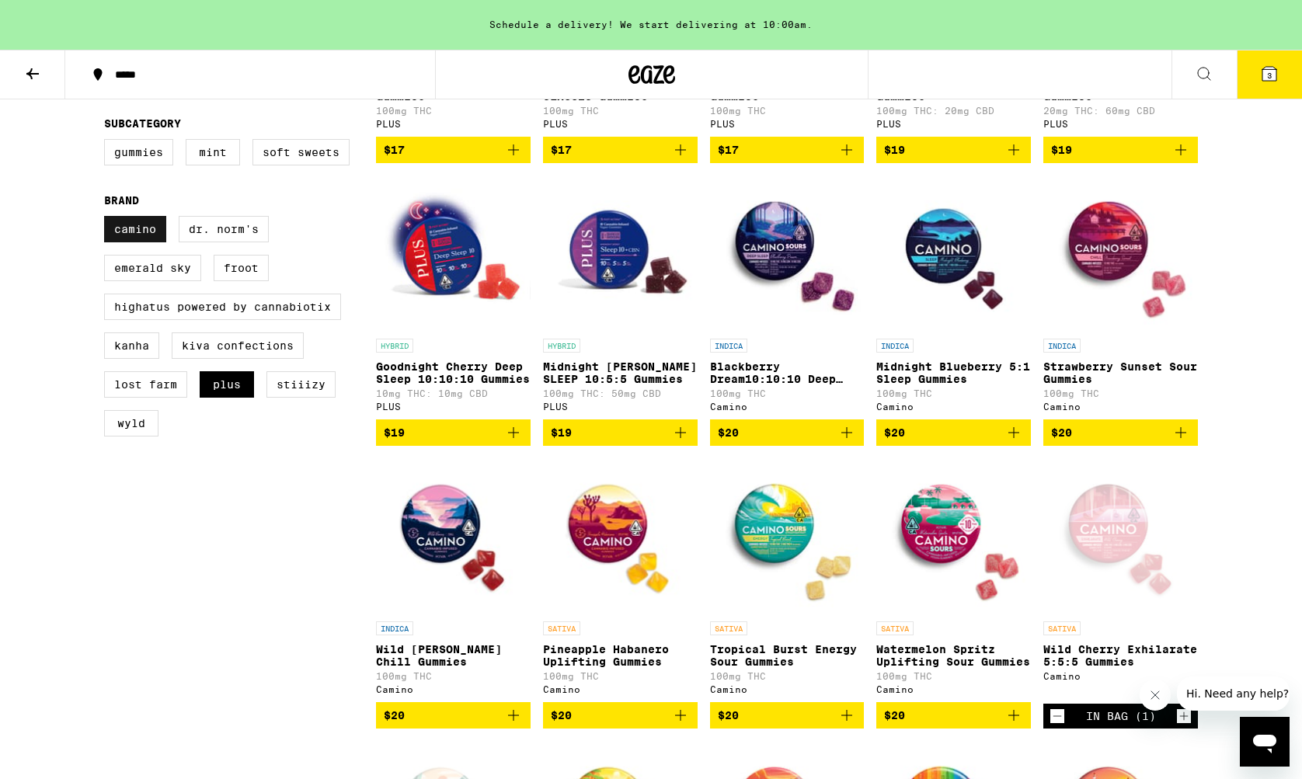
click at [145, 242] on label "Camino" at bounding box center [135, 229] width 62 height 26
click at [108, 219] on input "Camino" at bounding box center [107, 218] width 1 height 1
checkbox input "false"
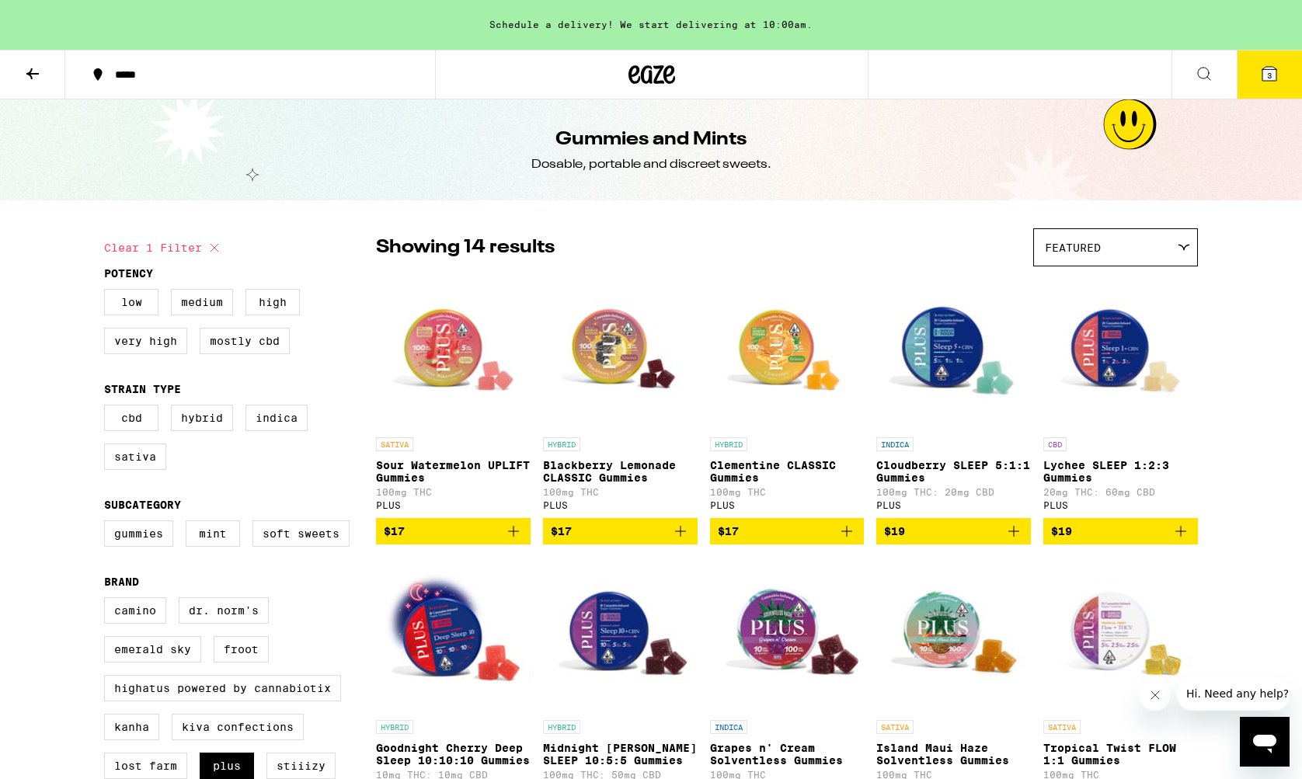
click at [32, 63] on button at bounding box center [32, 75] width 65 height 49
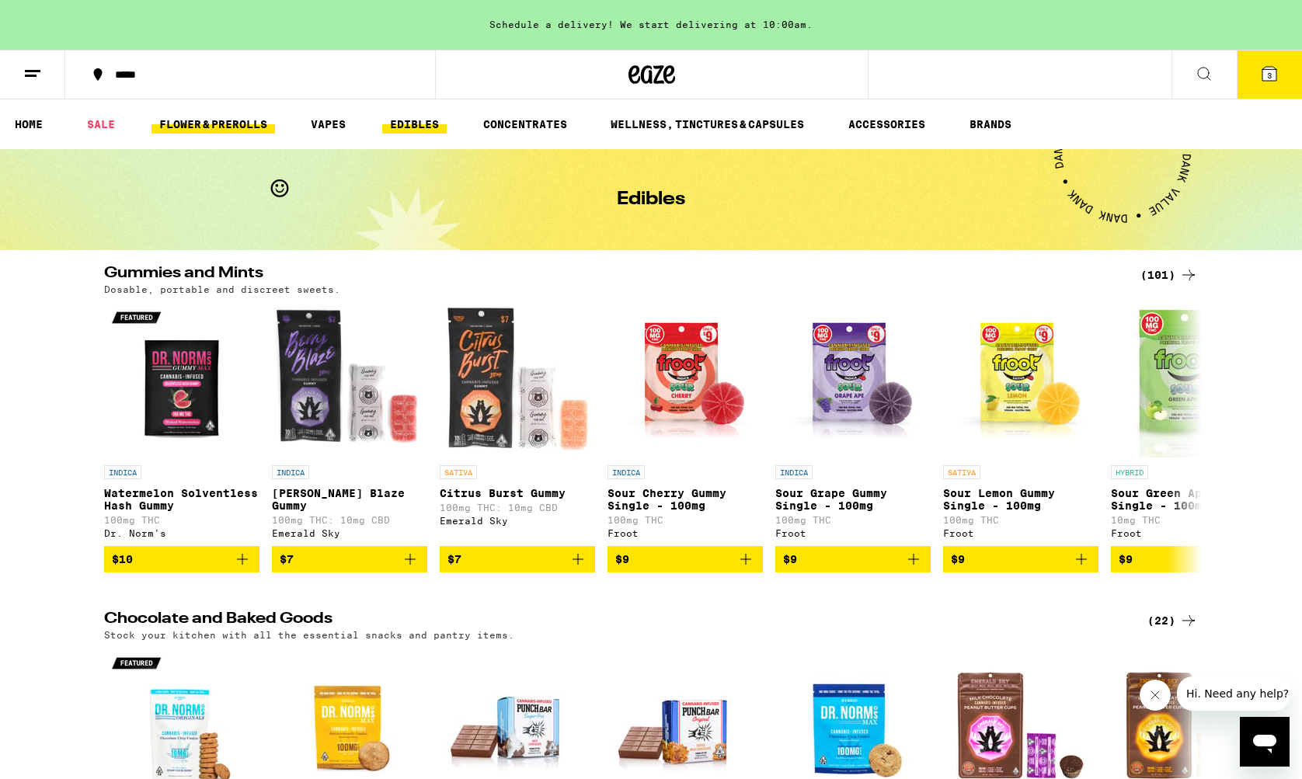
click at [217, 126] on link "FLOWER & PREROLLS" at bounding box center [214, 124] width 124 height 19
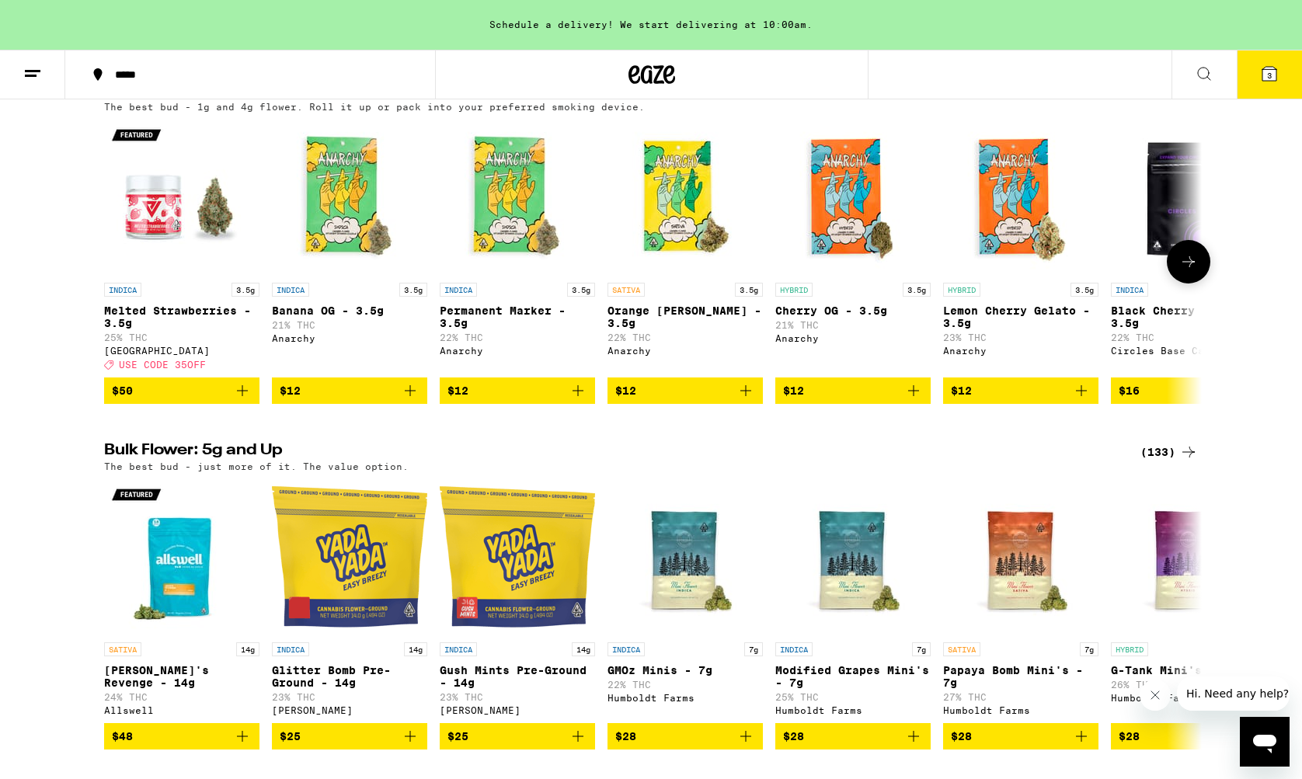
scroll to position [263, 0]
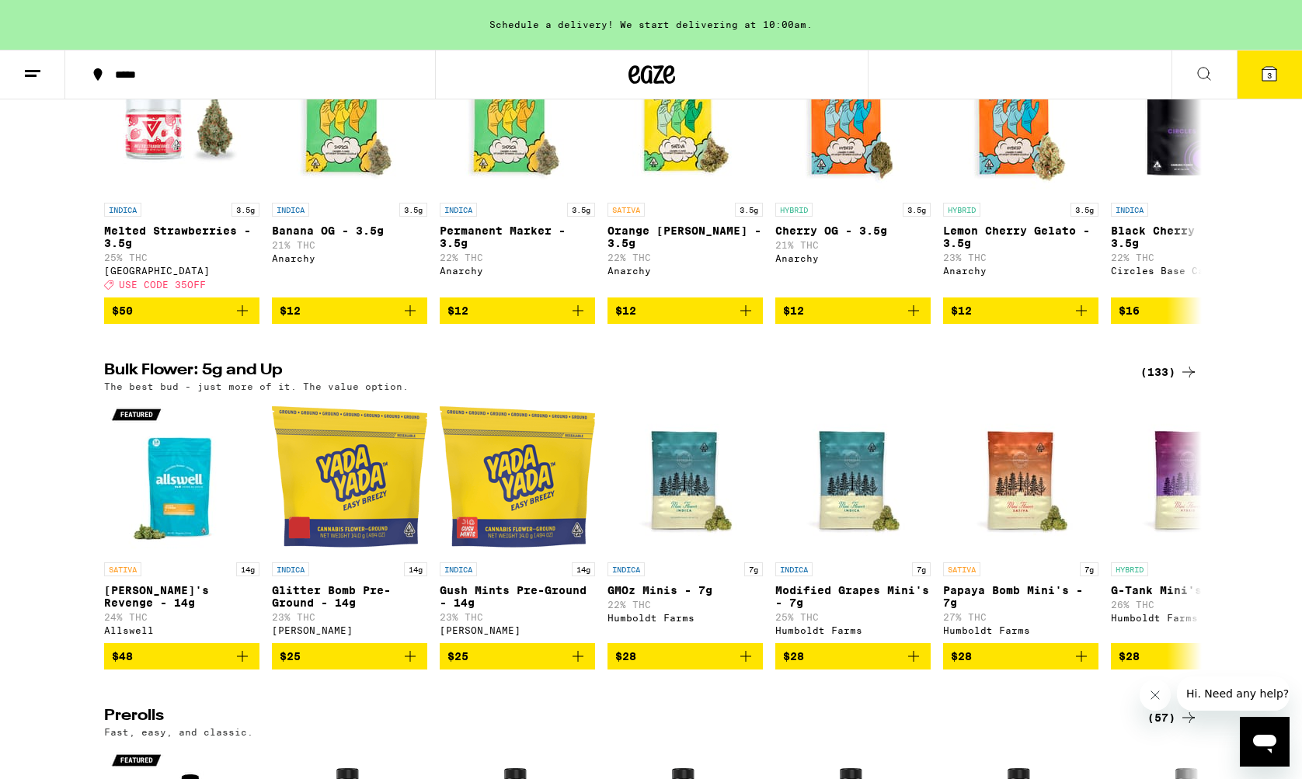
click at [1167, 382] on div "(133)" at bounding box center [1169, 372] width 57 height 19
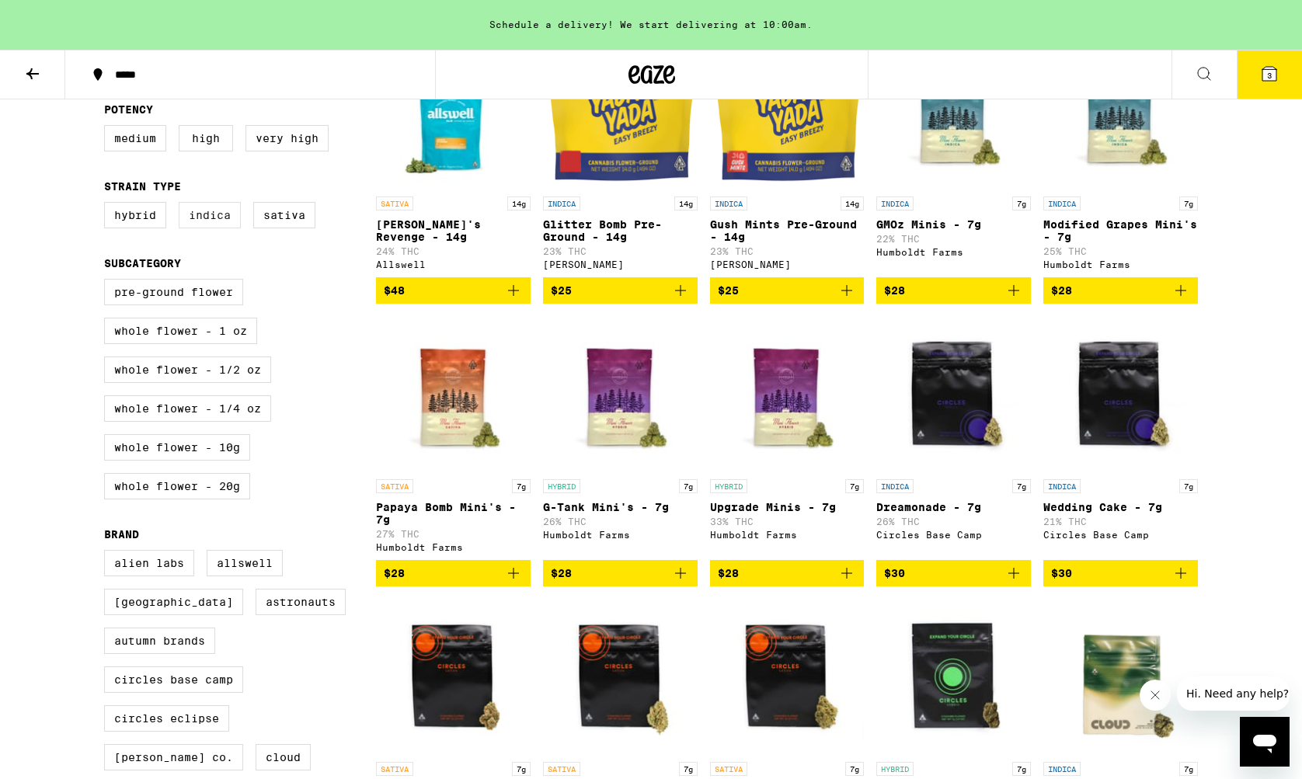
scroll to position [425, 0]
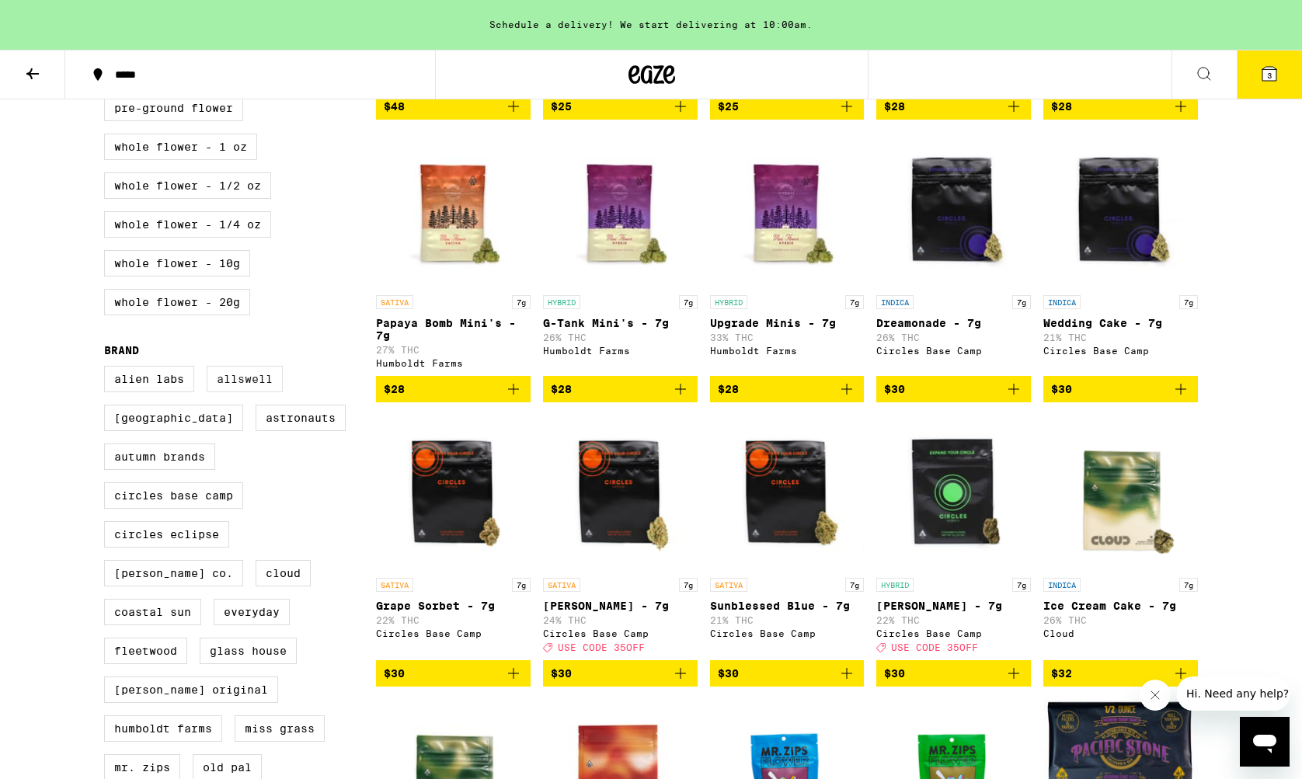
click at [240, 392] on label "Allswell" at bounding box center [245, 379] width 76 height 26
click at [108, 369] on input "Allswell" at bounding box center [107, 368] width 1 height 1
checkbox input "true"
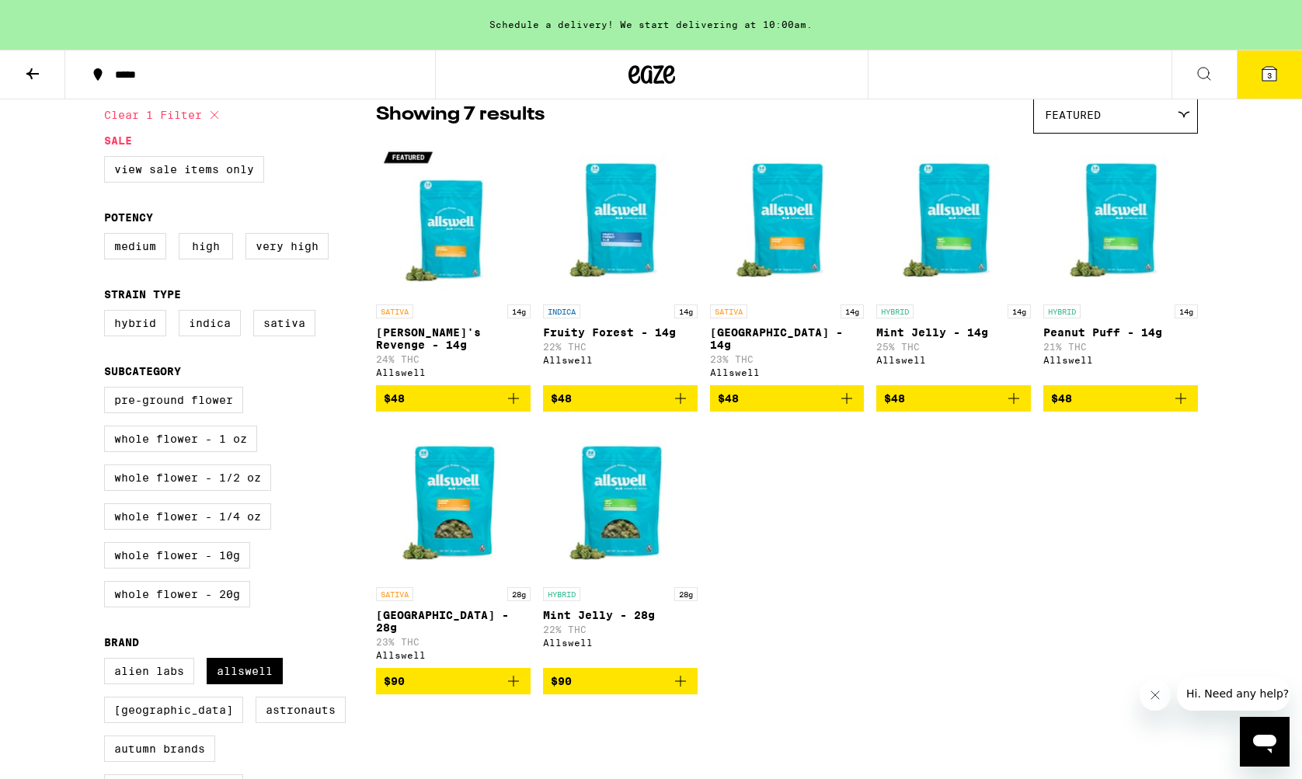
scroll to position [133, 0]
click at [33, 67] on icon at bounding box center [32, 73] width 19 height 19
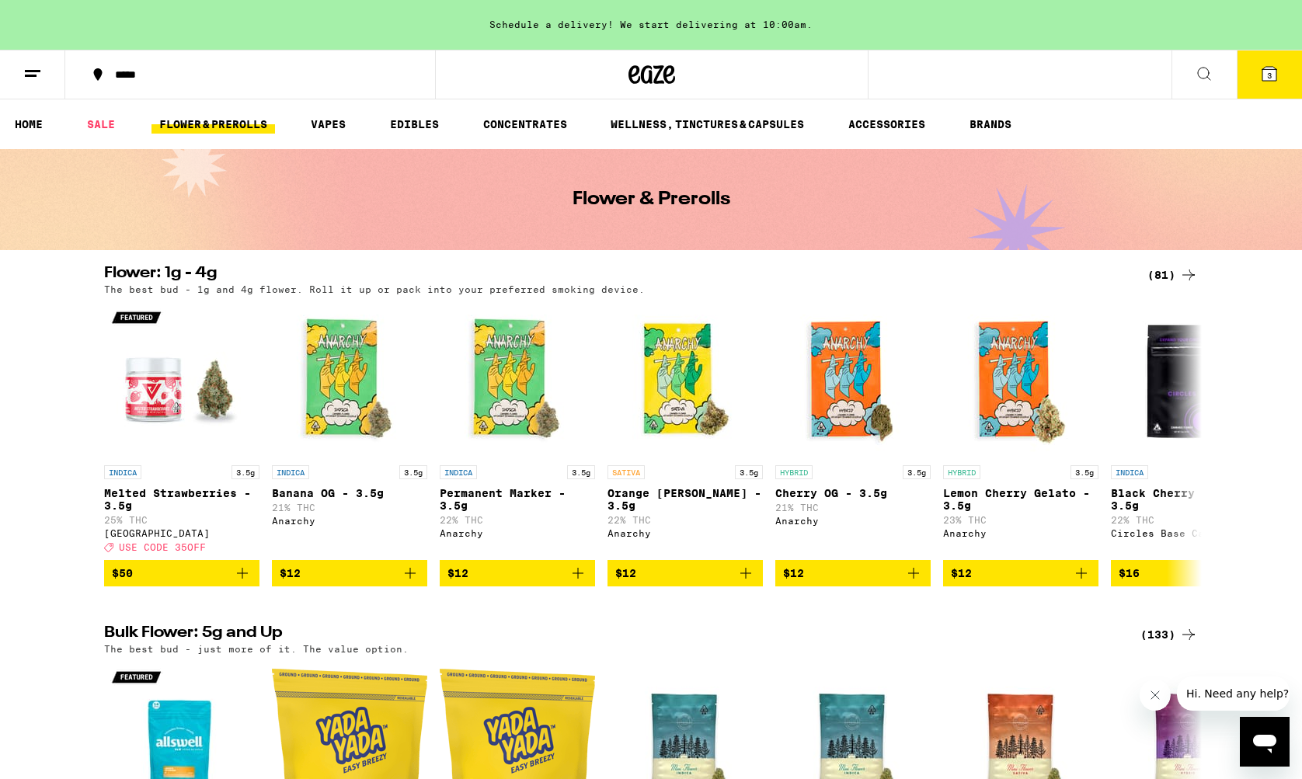
click at [1192, 279] on icon at bounding box center [1188, 275] width 19 height 19
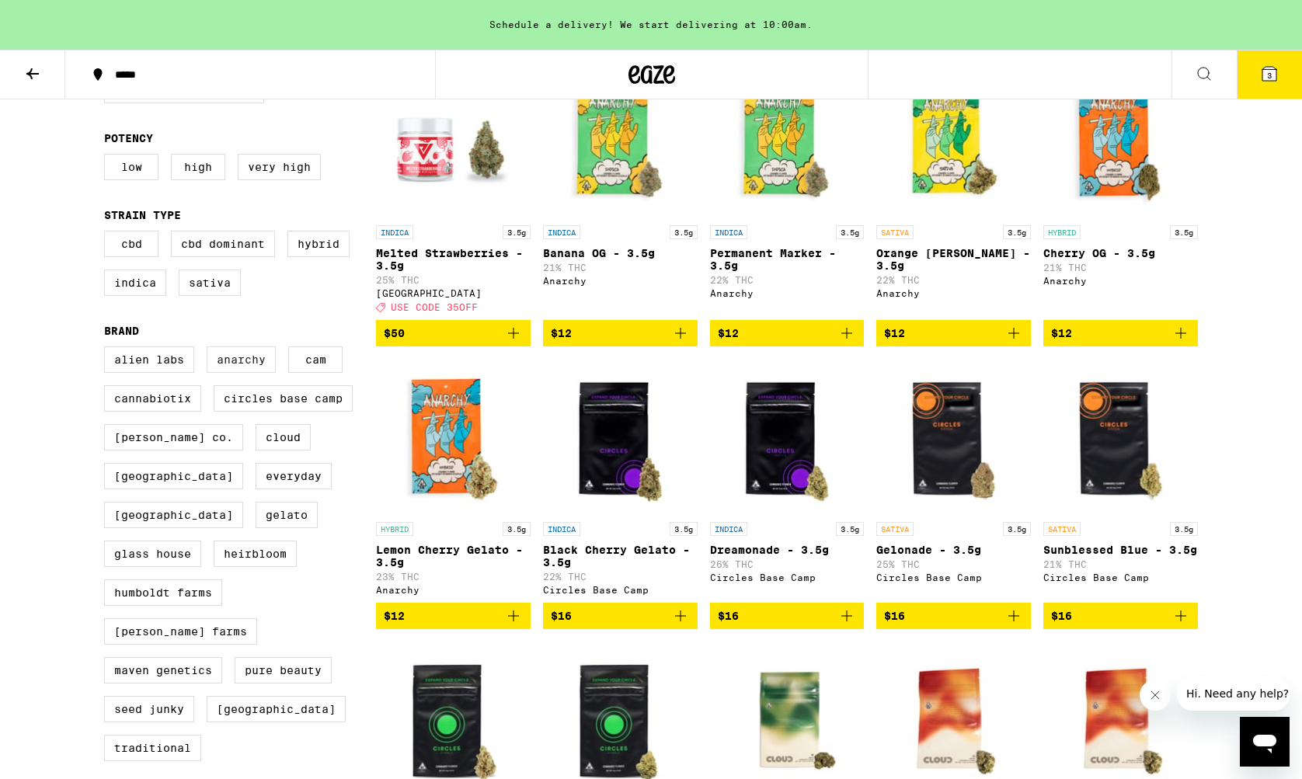
scroll to position [214, 0]
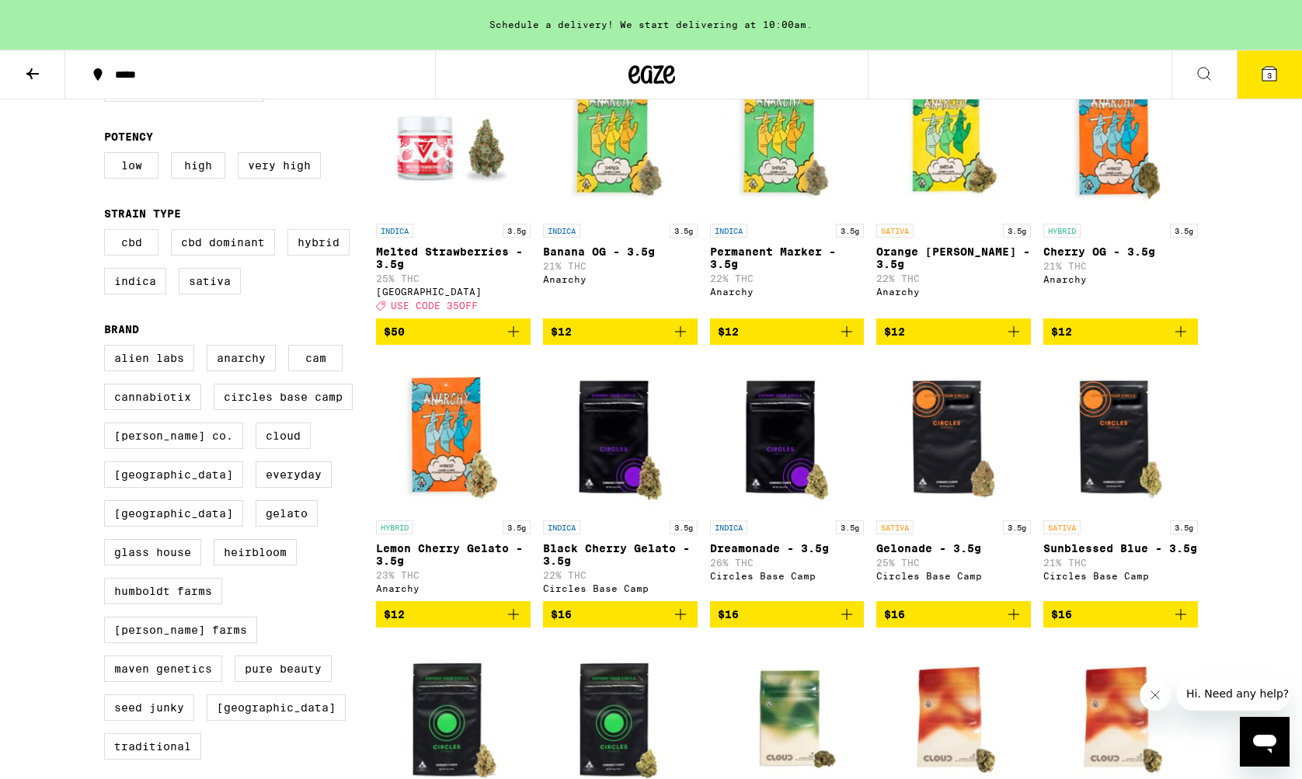
click at [37, 64] on icon at bounding box center [32, 73] width 19 height 19
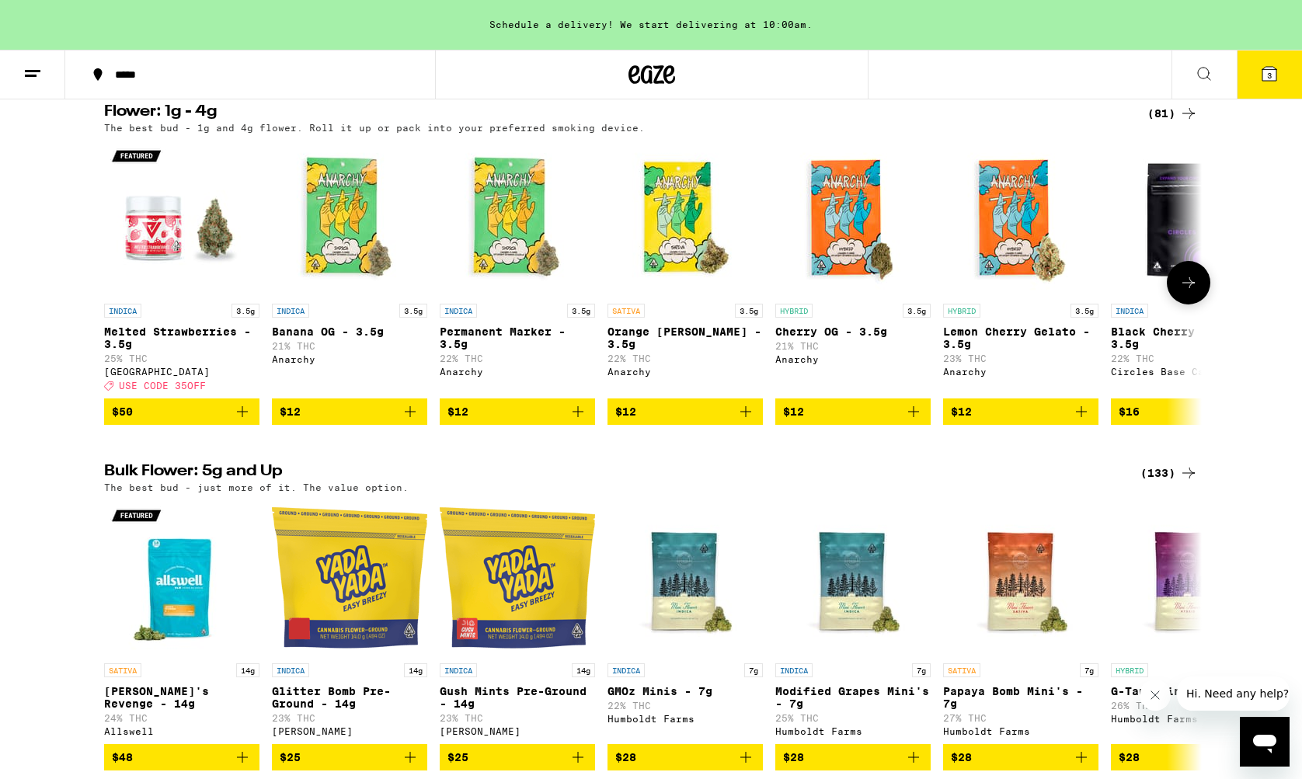
scroll to position [278, 0]
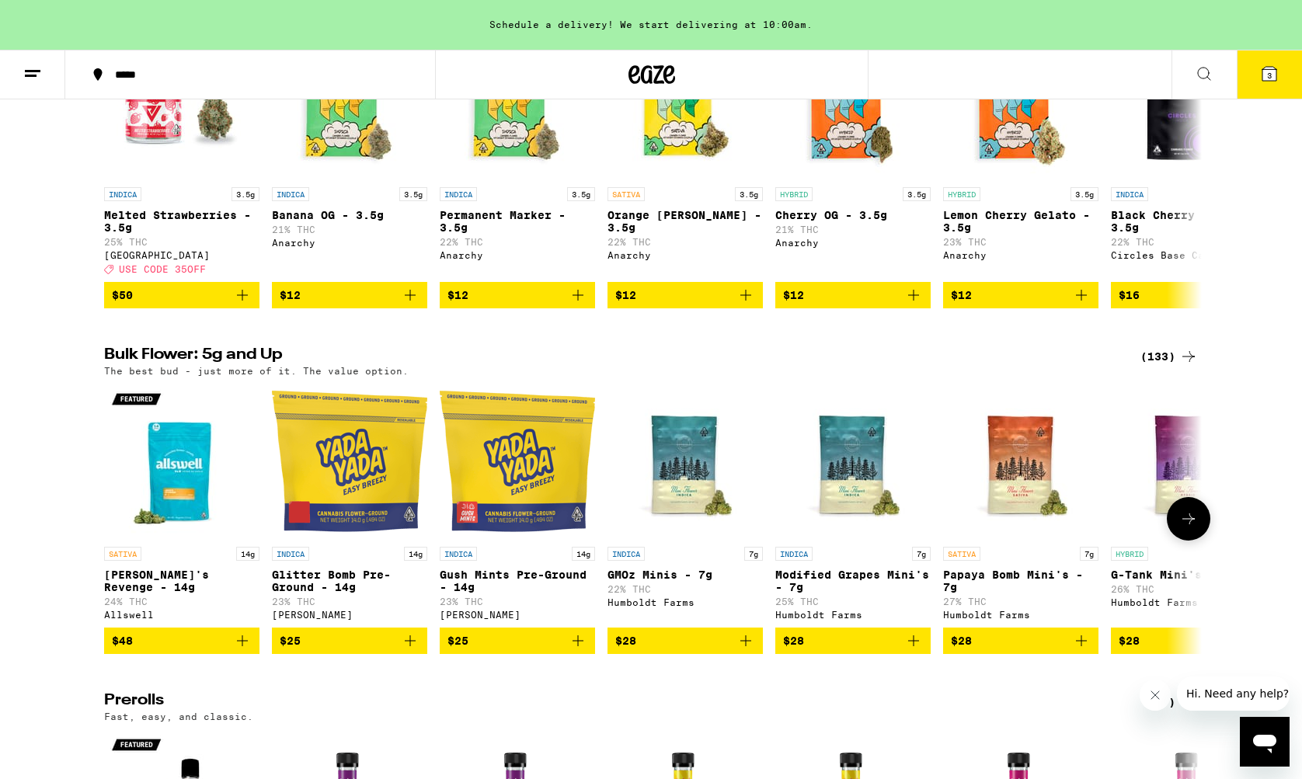
click at [123, 620] on div "Allswell" at bounding box center [181, 615] width 155 height 10
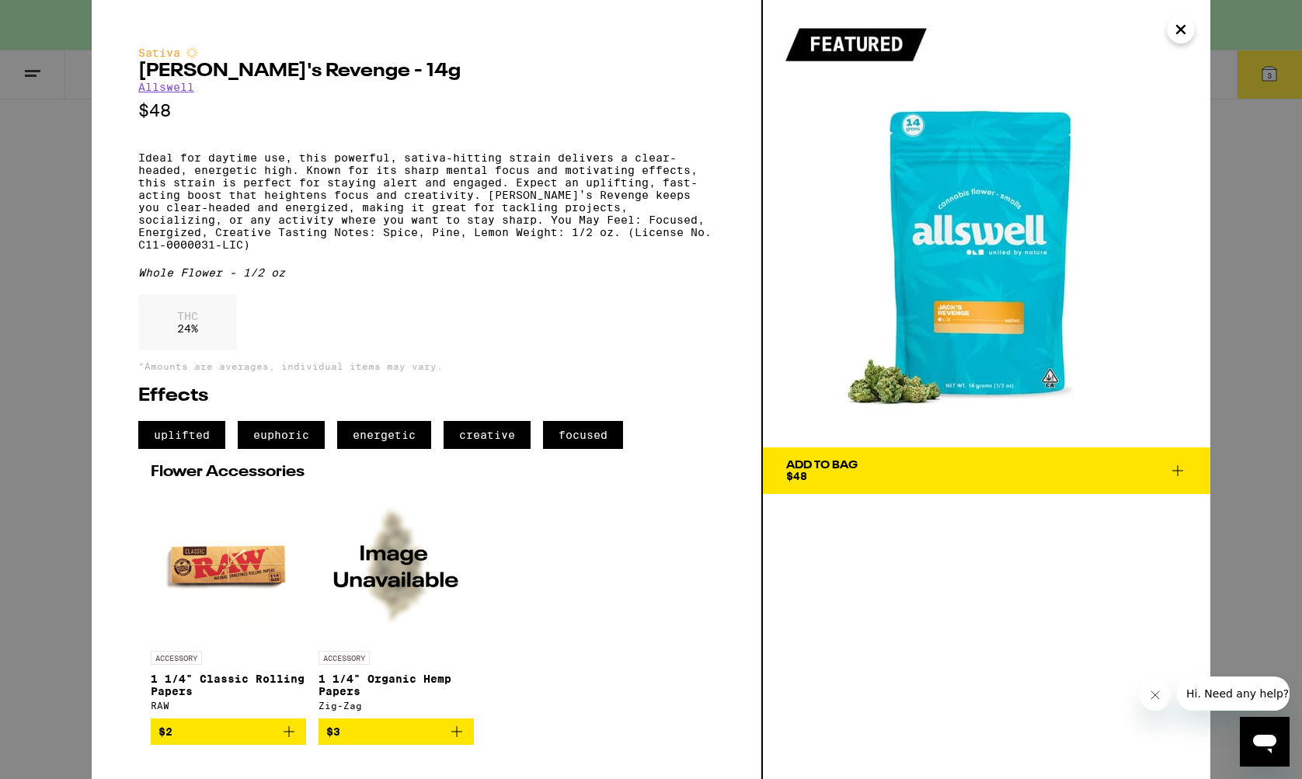
click at [168, 92] on link "Allswell" at bounding box center [166, 87] width 56 height 12
